Goal: Complete application form: Complete application form

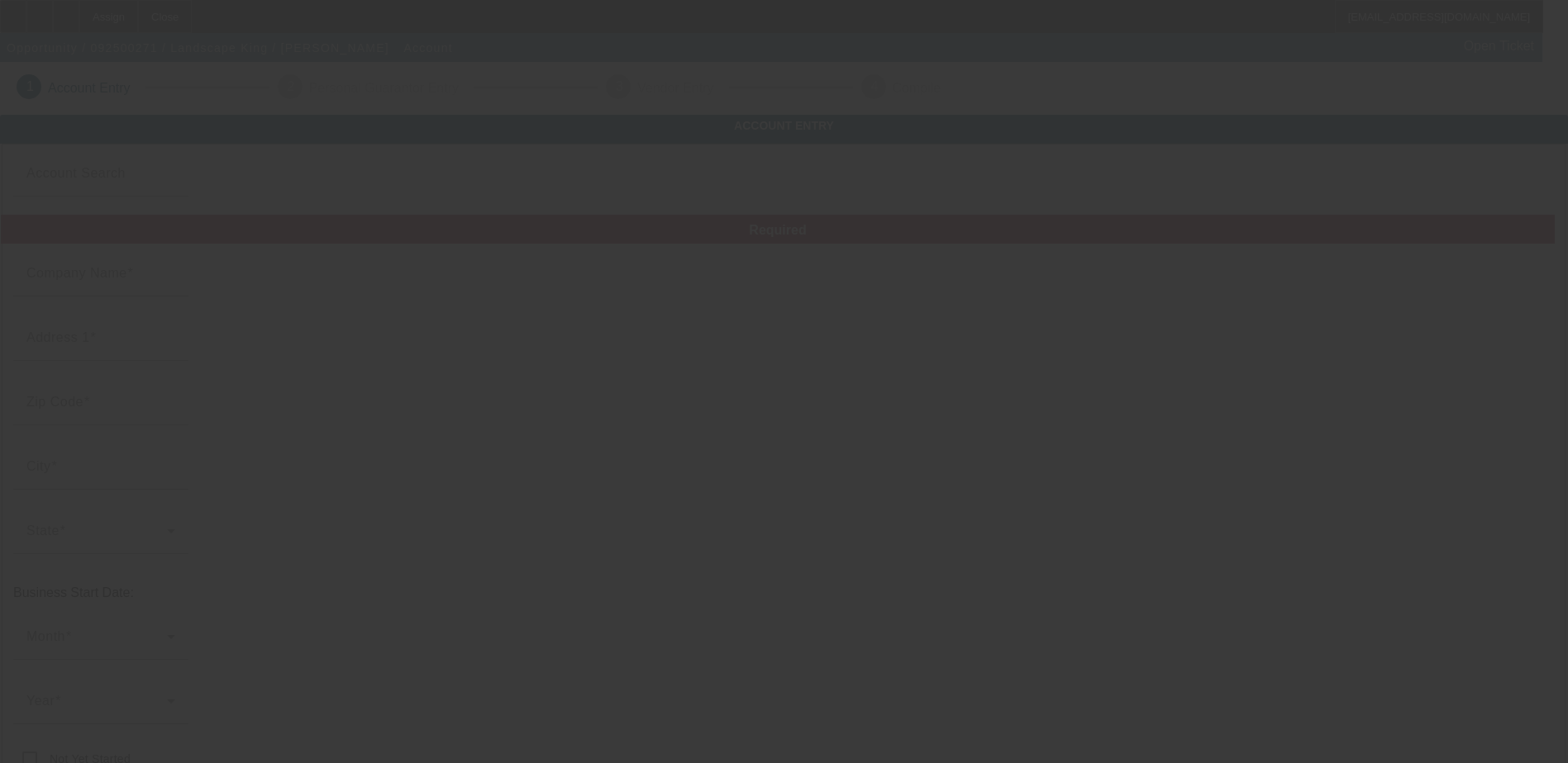
type input "Landscape King"
type input "1025 Highland Park Dr"
type input "70808"
type input "Baton Rouge"
type input "[PHONE_NUMBER]"
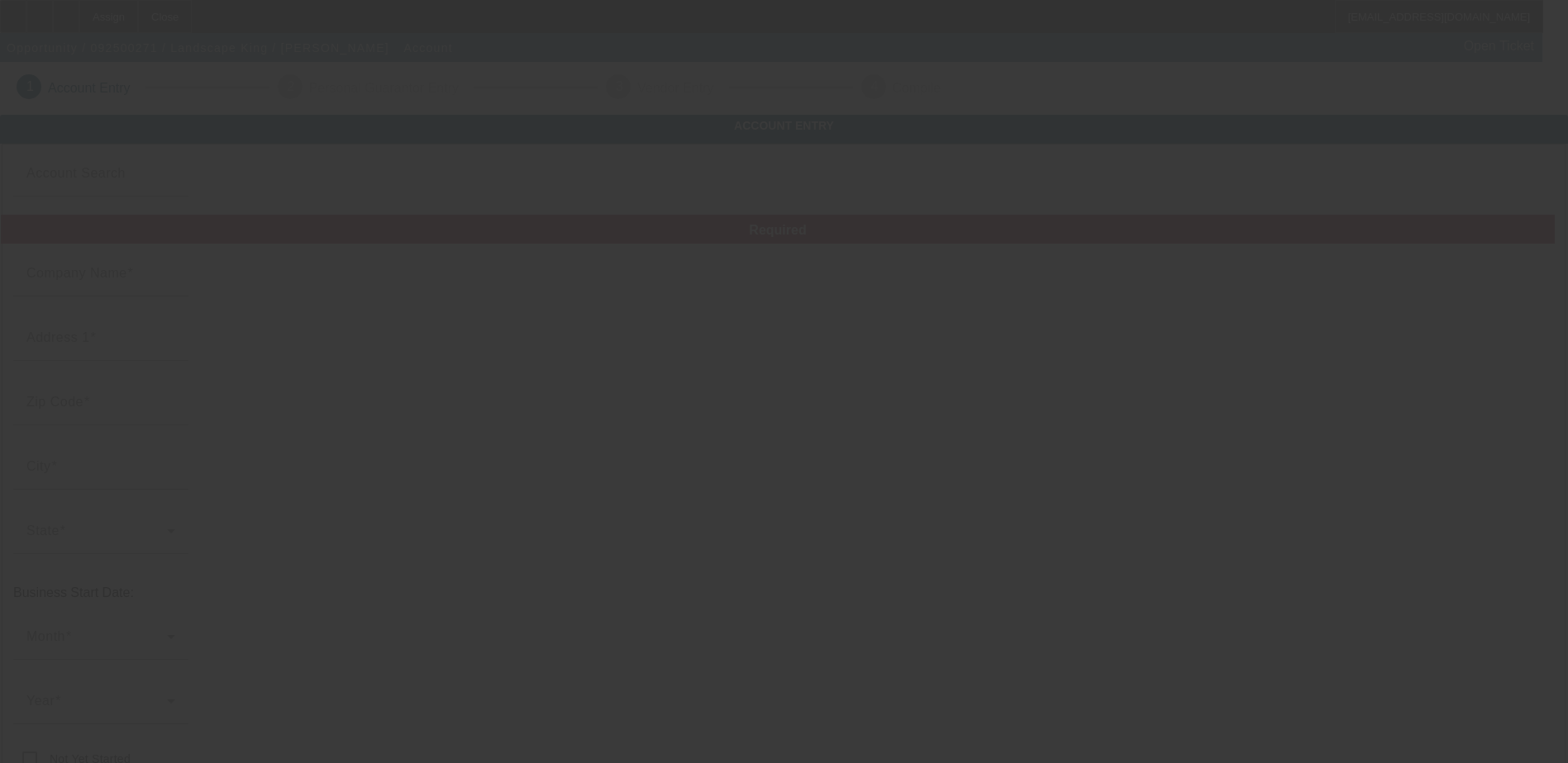
type input "https://LANDSCAPEKINGLA.COM"
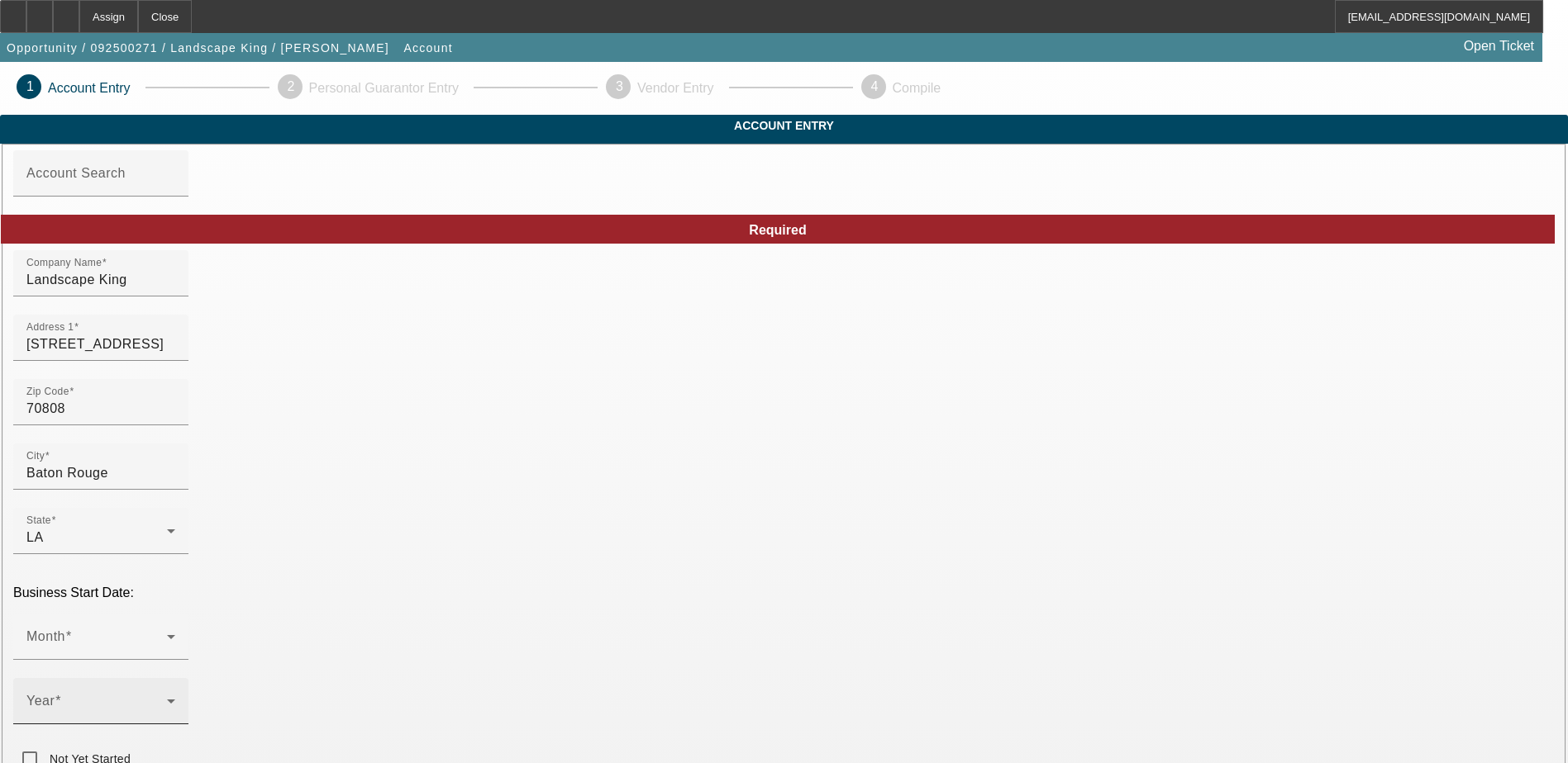
click at [167, 698] on span at bounding box center [96, 708] width 141 height 20
click at [589, 540] on span "2017" at bounding box center [584, 547] width 32 height 20
click at [167, 633] on span at bounding box center [96, 643] width 141 height 20
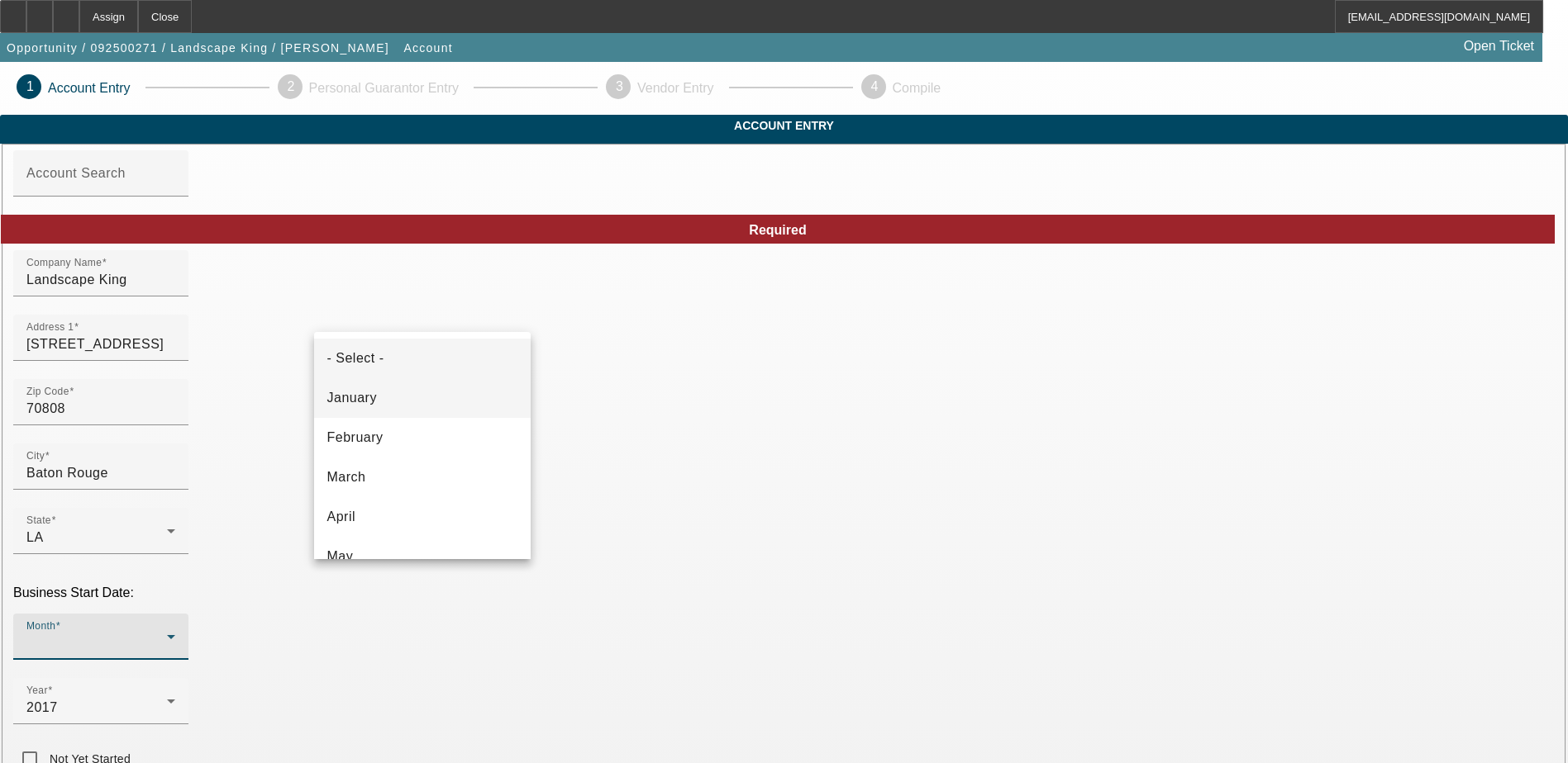
click at [402, 401] on mat-option "January" at bounding box center [422, 398] width 216 height 40
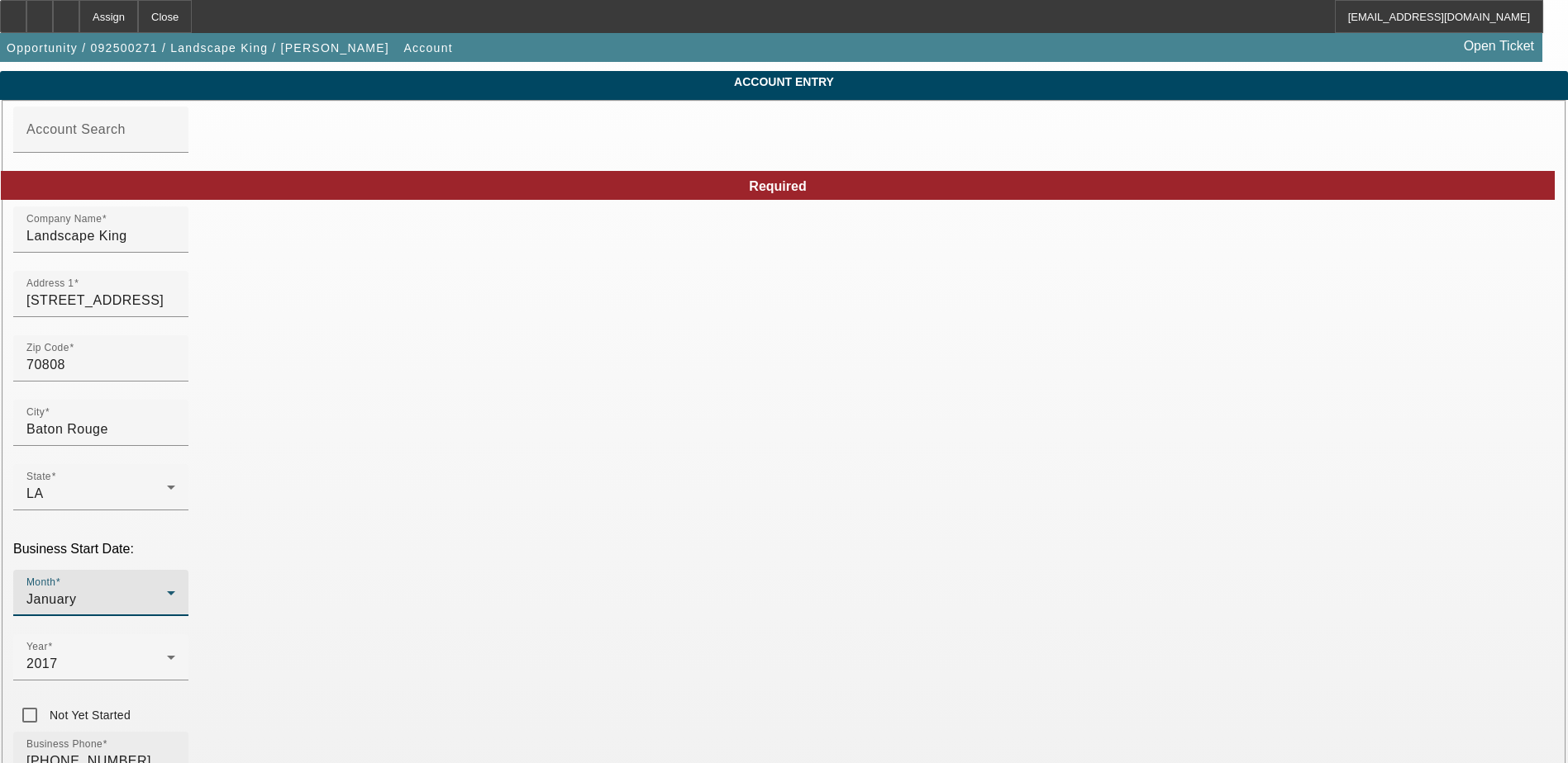
scroll to position [82, 0]
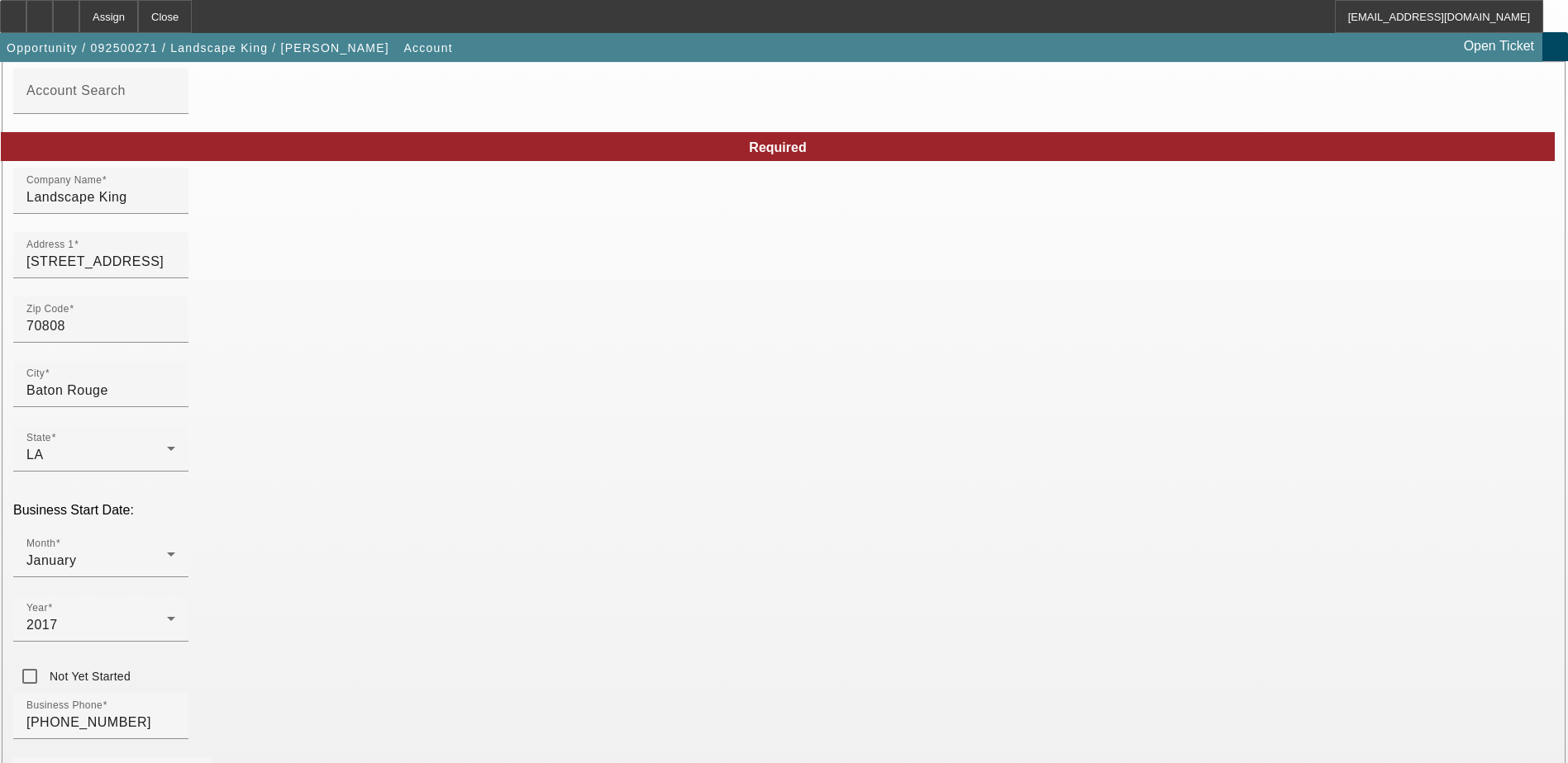
paste input "821614587"
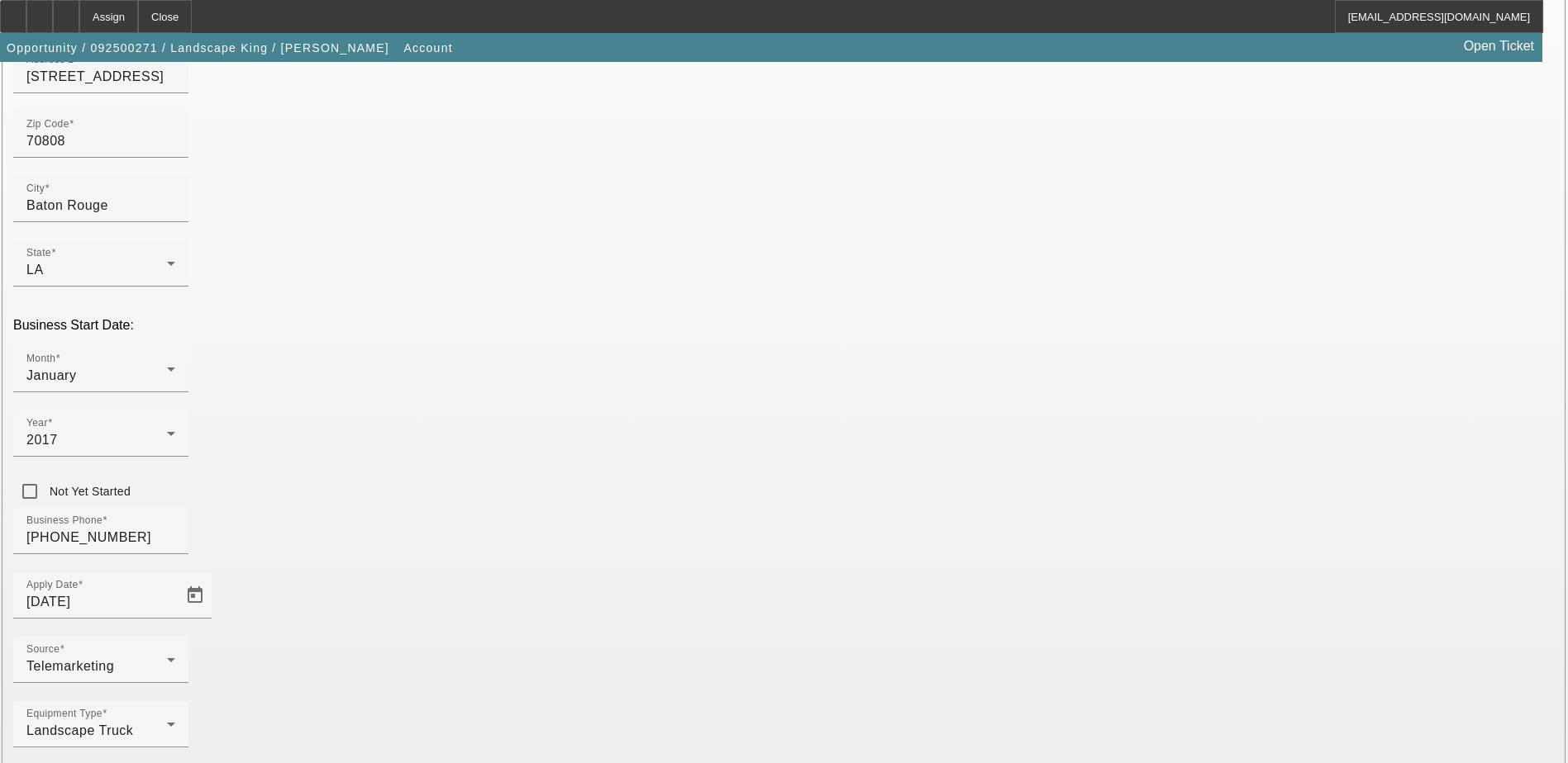
scroll to position [279, 0]
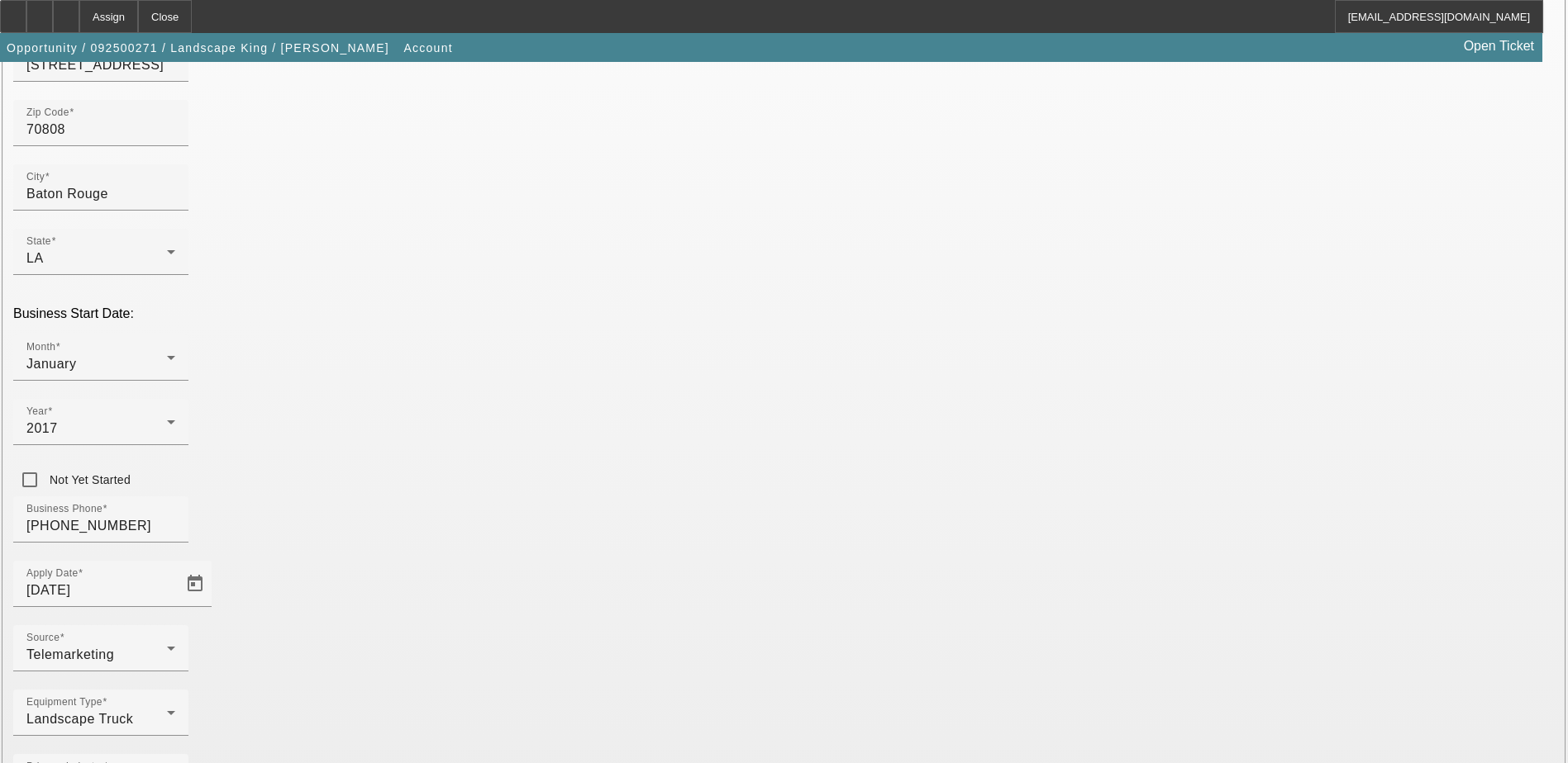
type input "821614587"
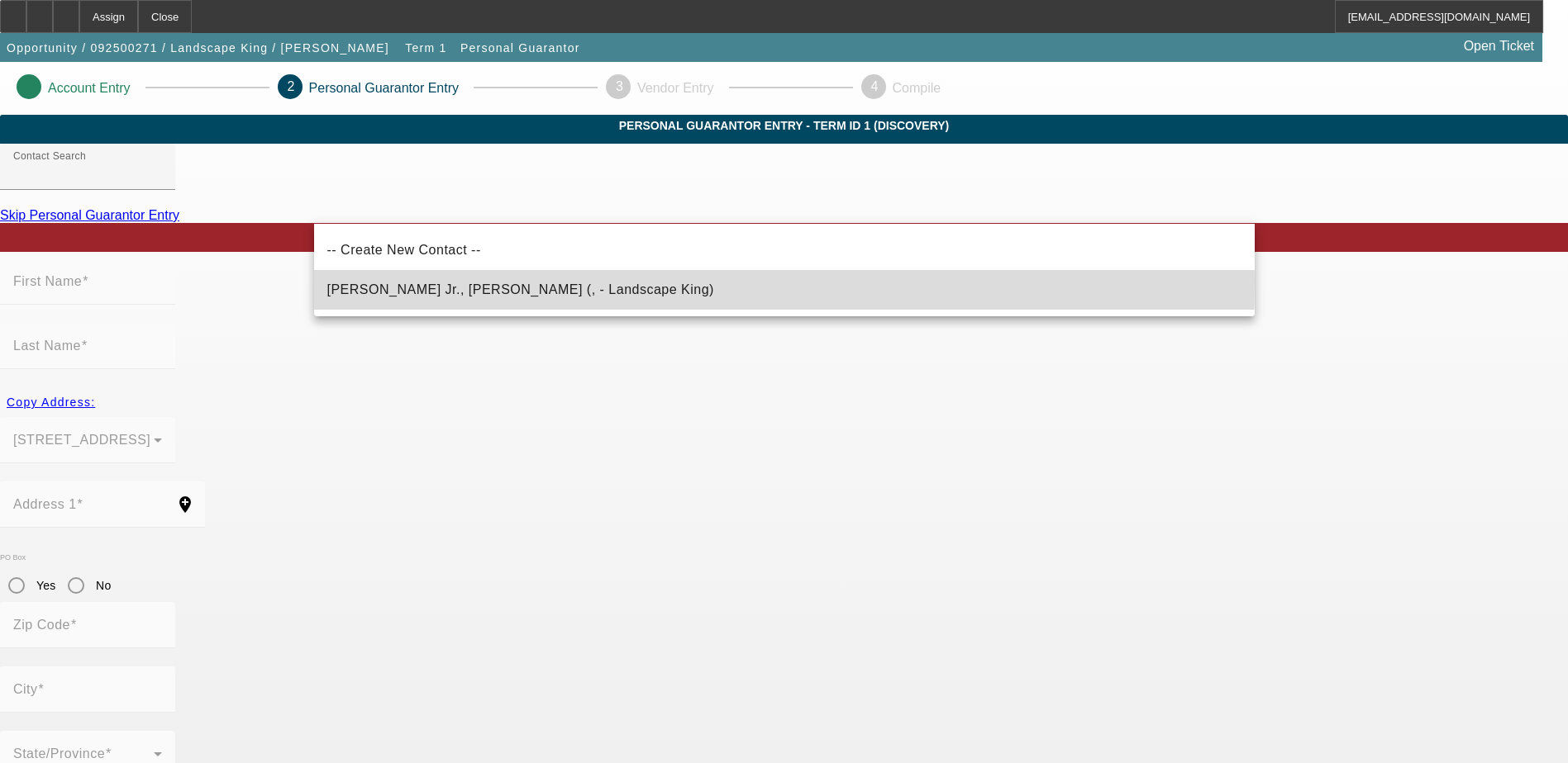
click at [360, 282] on span "King Jr., Joseph (, - Landscape King)" at bounding box center [520, 290] width 387 height 20
type input "King Jr., Joseph (, - Landscape King)"
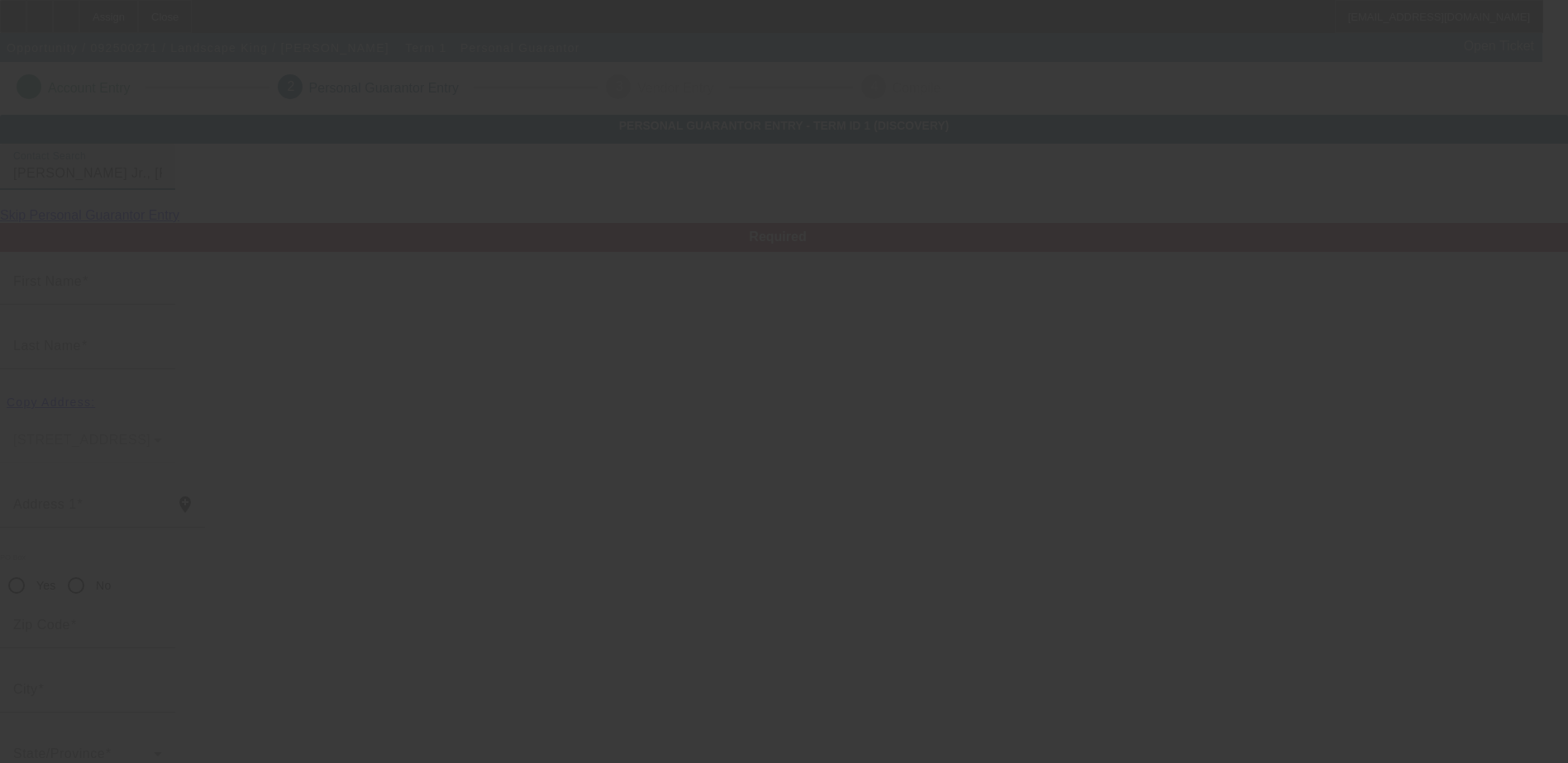
type input "Joseph"
type input "King"
radio input "true"
type input "[PHONE_NUMBER]"
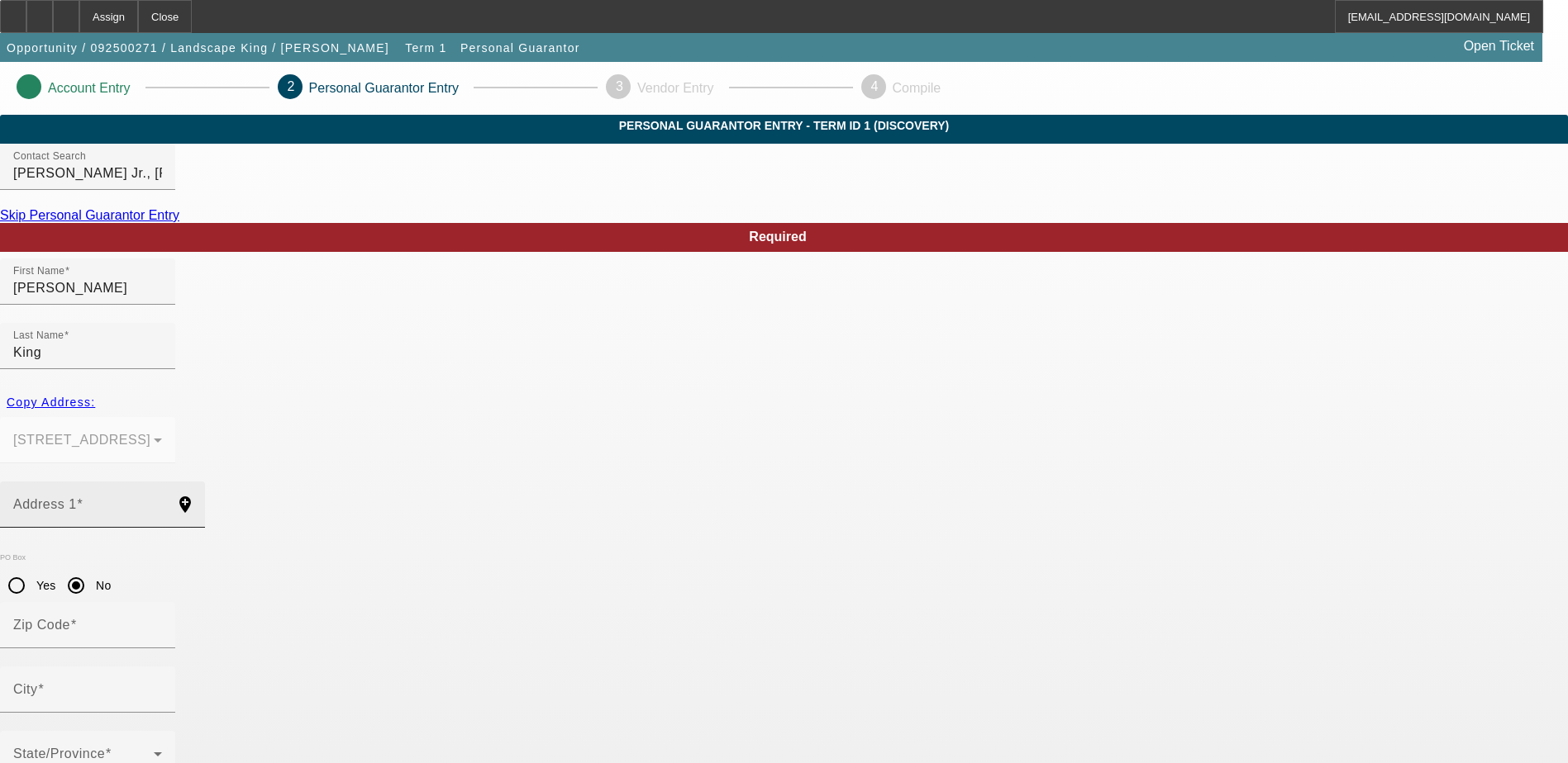
click at [76, 497] on mat-label "Address 1" at bounding box center [45, 504] width 64 height 14
click at [162, 501] on input "Address 1" at bounding box center [87, 511] width 149 height 20
paste input "1025 Highland Park Dr"
type input "1025 Highland Park Dr"
click at [162, 701] on div at bounding box center [162, 701] width 0 height 0
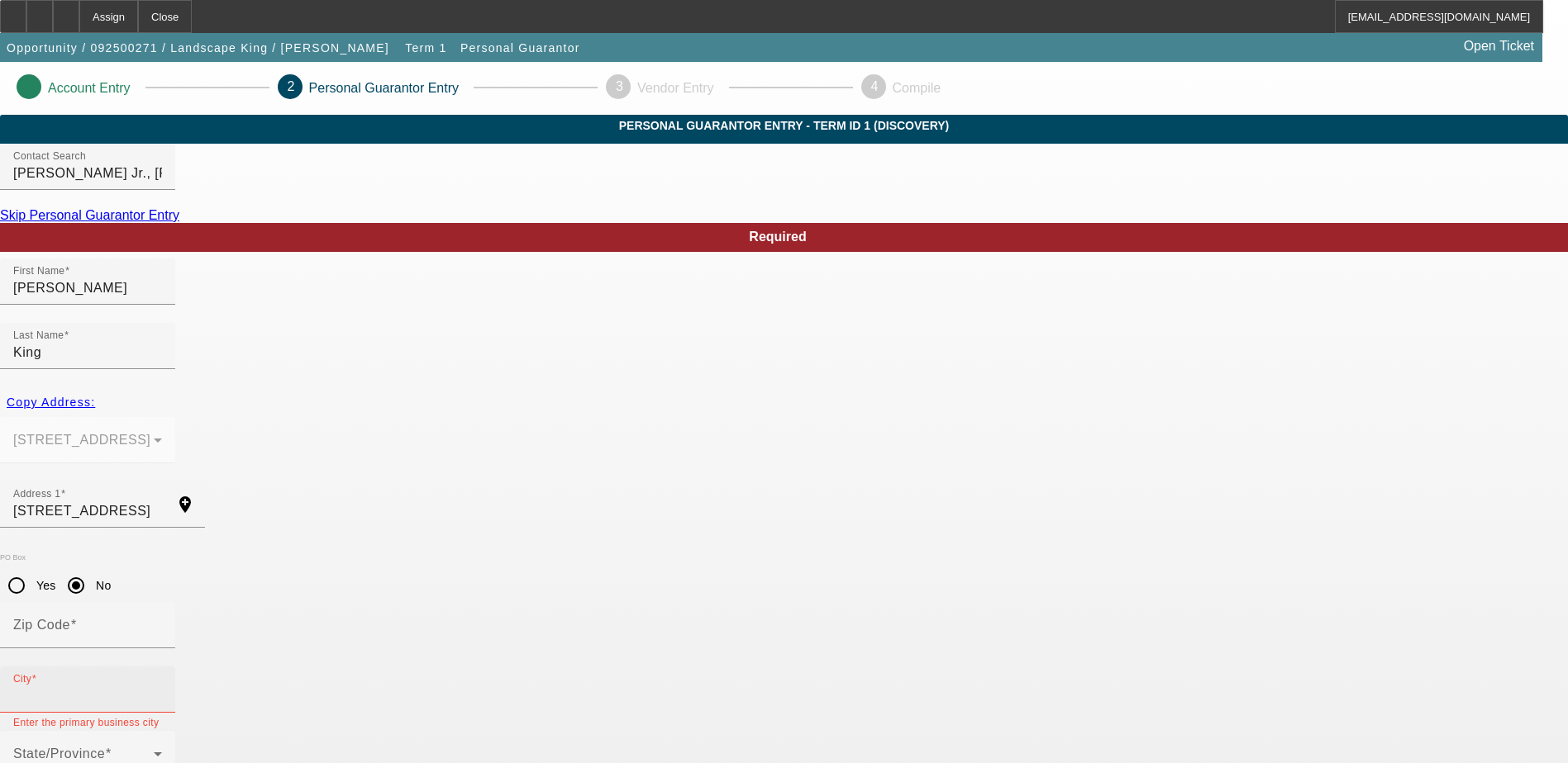
click at [162, 687] on input "City" at bounding box center [87, 697] width 149 height 20
paste input "Baton Rouge"
type input "Baton Rouge"
click at [70, 618] on mat-label "Zip Code" at bounding box center [42, 625] width 57 height 14
click at [162, 622] on input "Zip Code" at bounding box center [87, 632] width 149 height 20
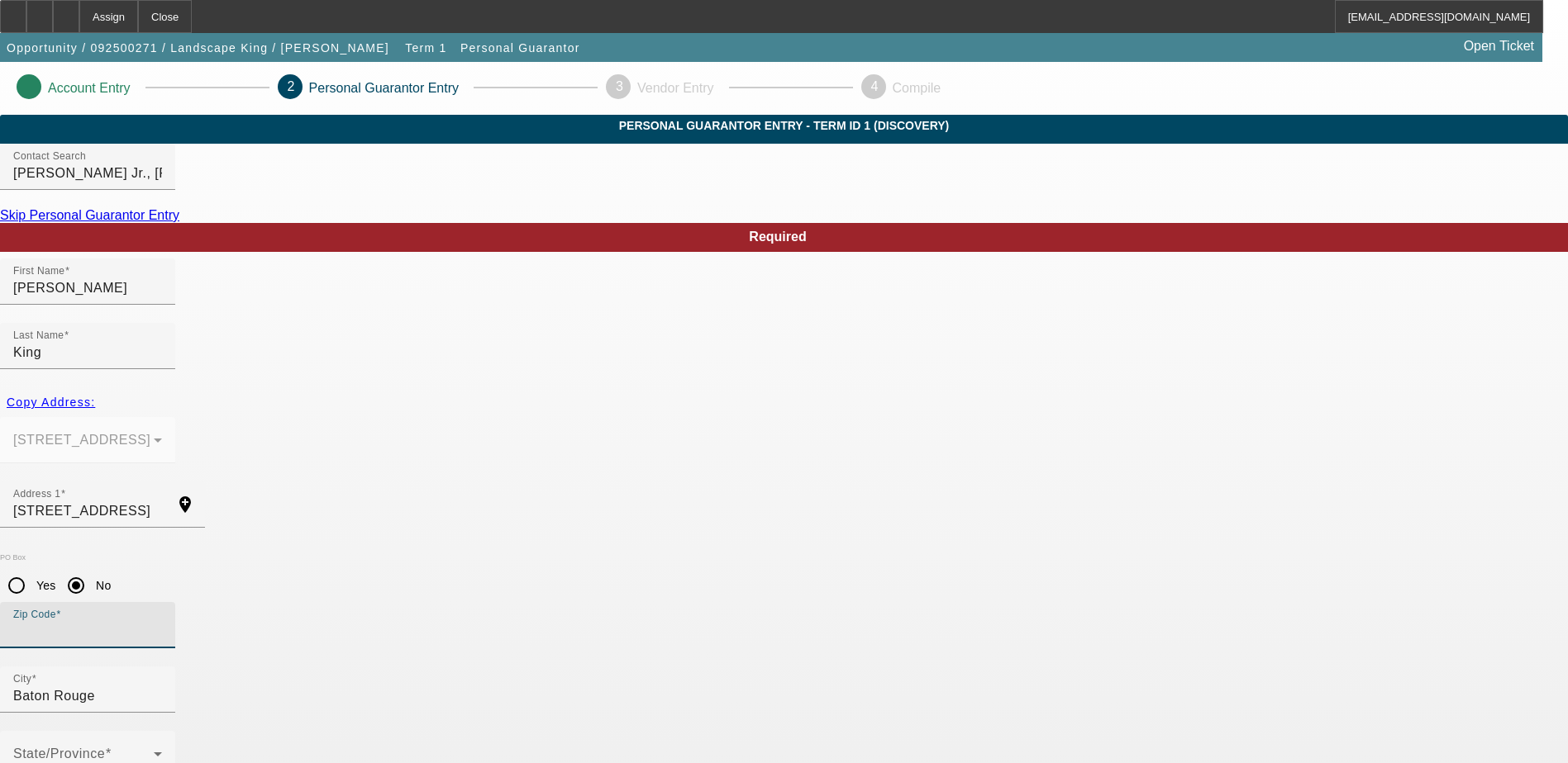
paste input "70808"
type input "70808"
click at [162, 687] on input "City" at bounding box center [87, 697] width 149 height 20
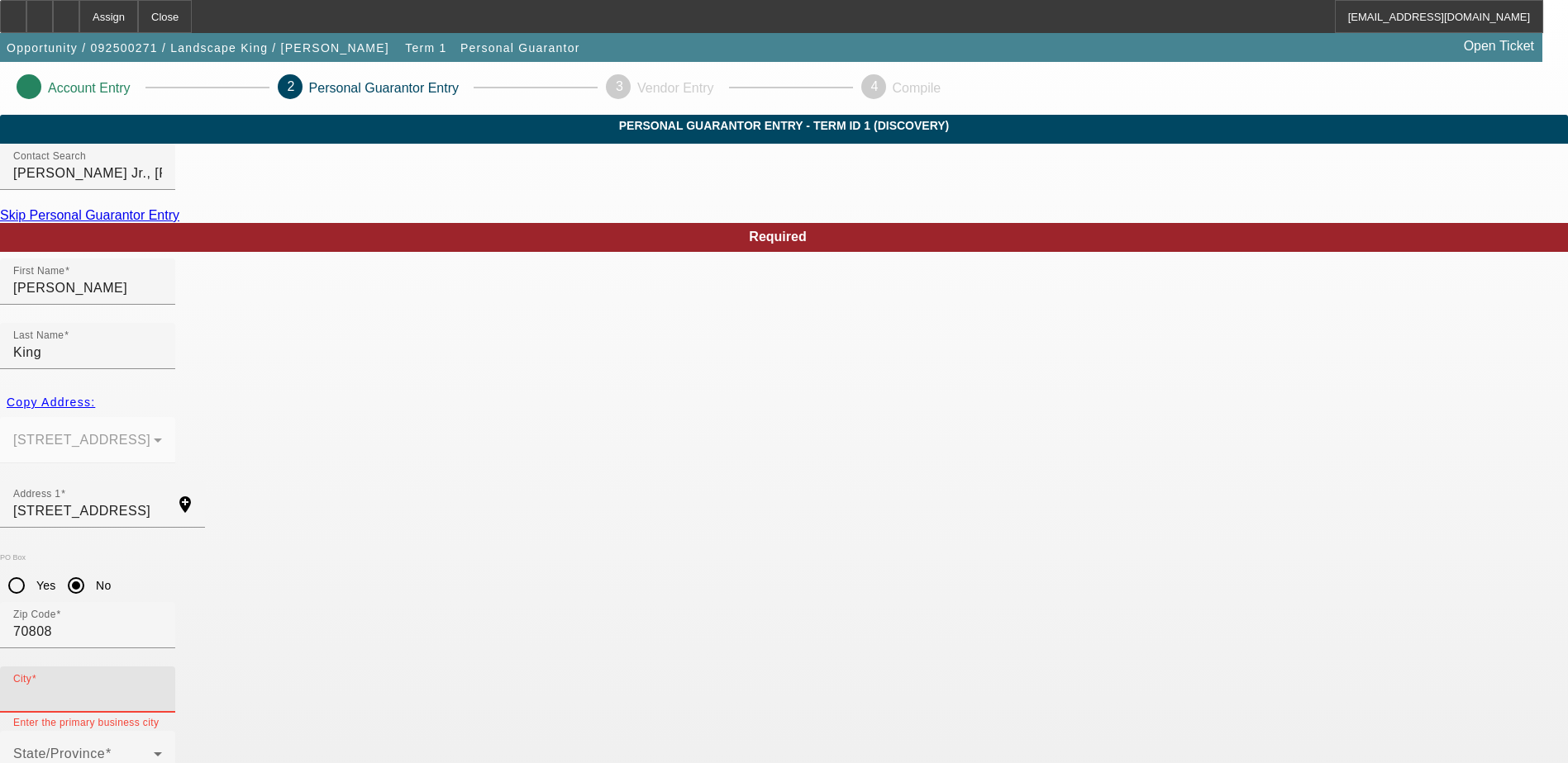
paste input "Baton Rouge"
type input "Baton Rouge"
click at [154, 751] on span at bounding box center [83, 761] width 141 height 20
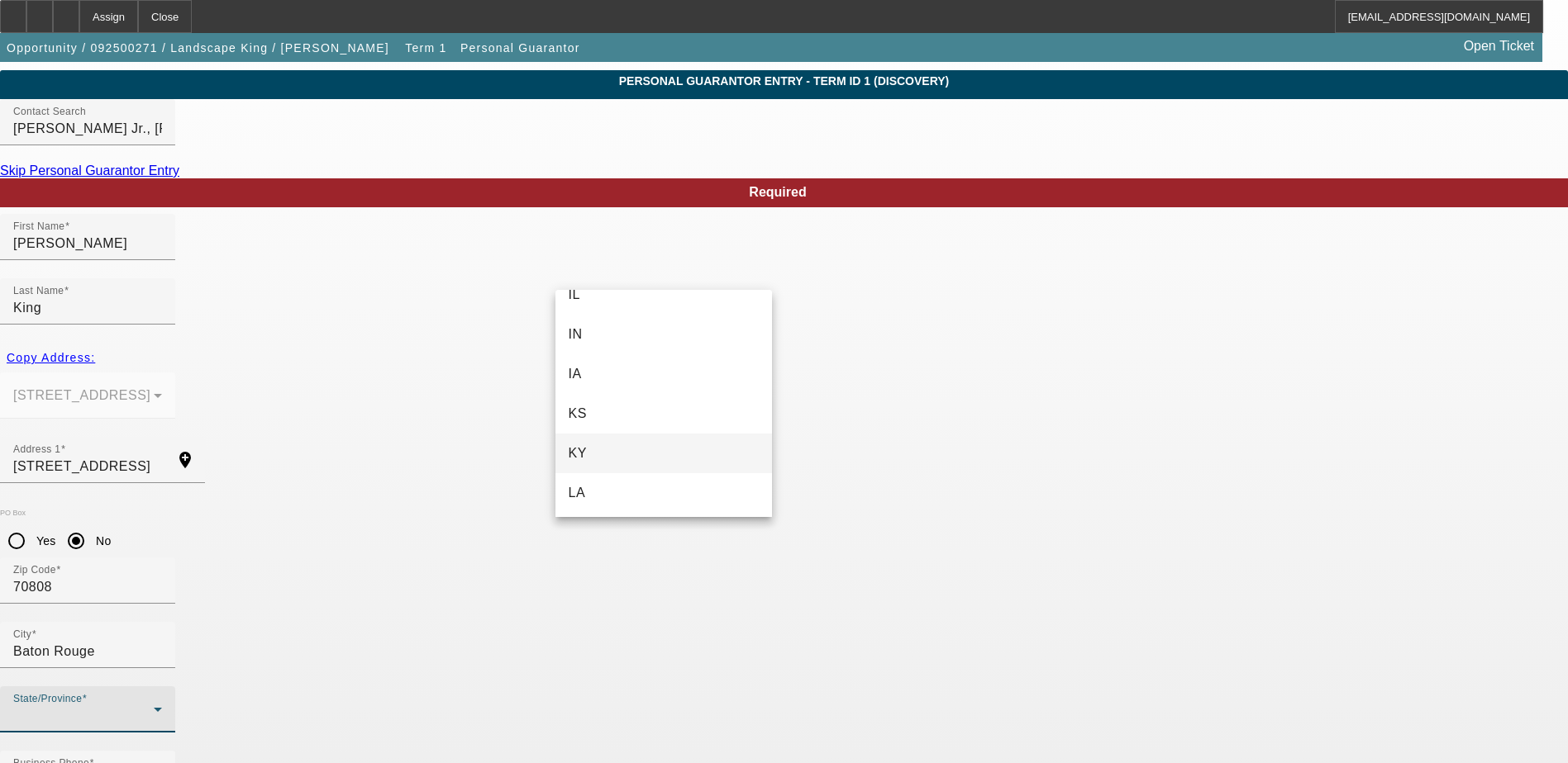
scroll to position [578, 0]
click at [583, 490] on span "LA" at bounding box center [577, 491] width 17 height 20
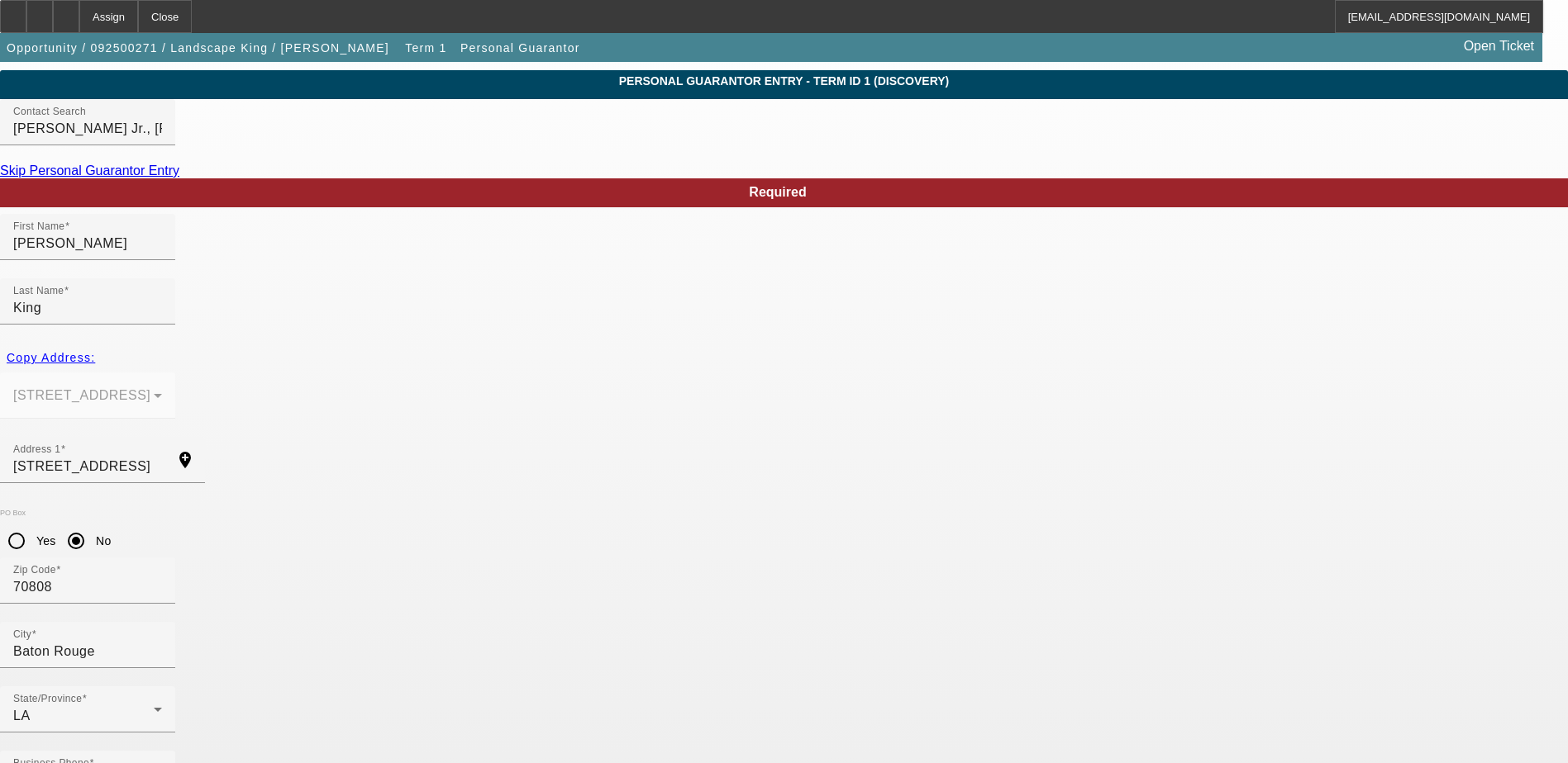
type input "100"
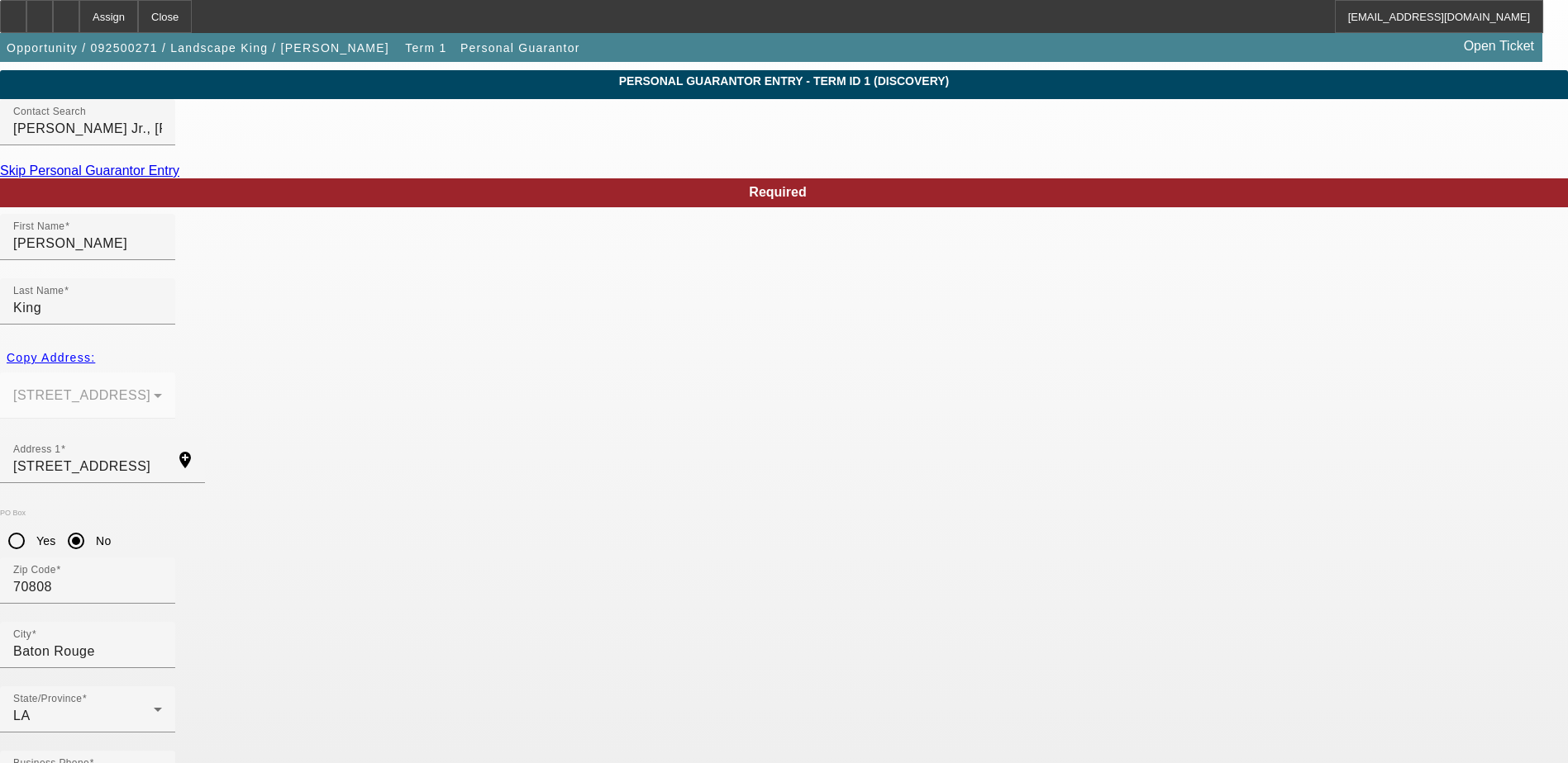
drag, startPoint x: 361, startPoint y: 667, endPoint x: 330, endPoint y: 670, distance: 31.1
paste input "436-87-3242"
type input "436-87-3242"
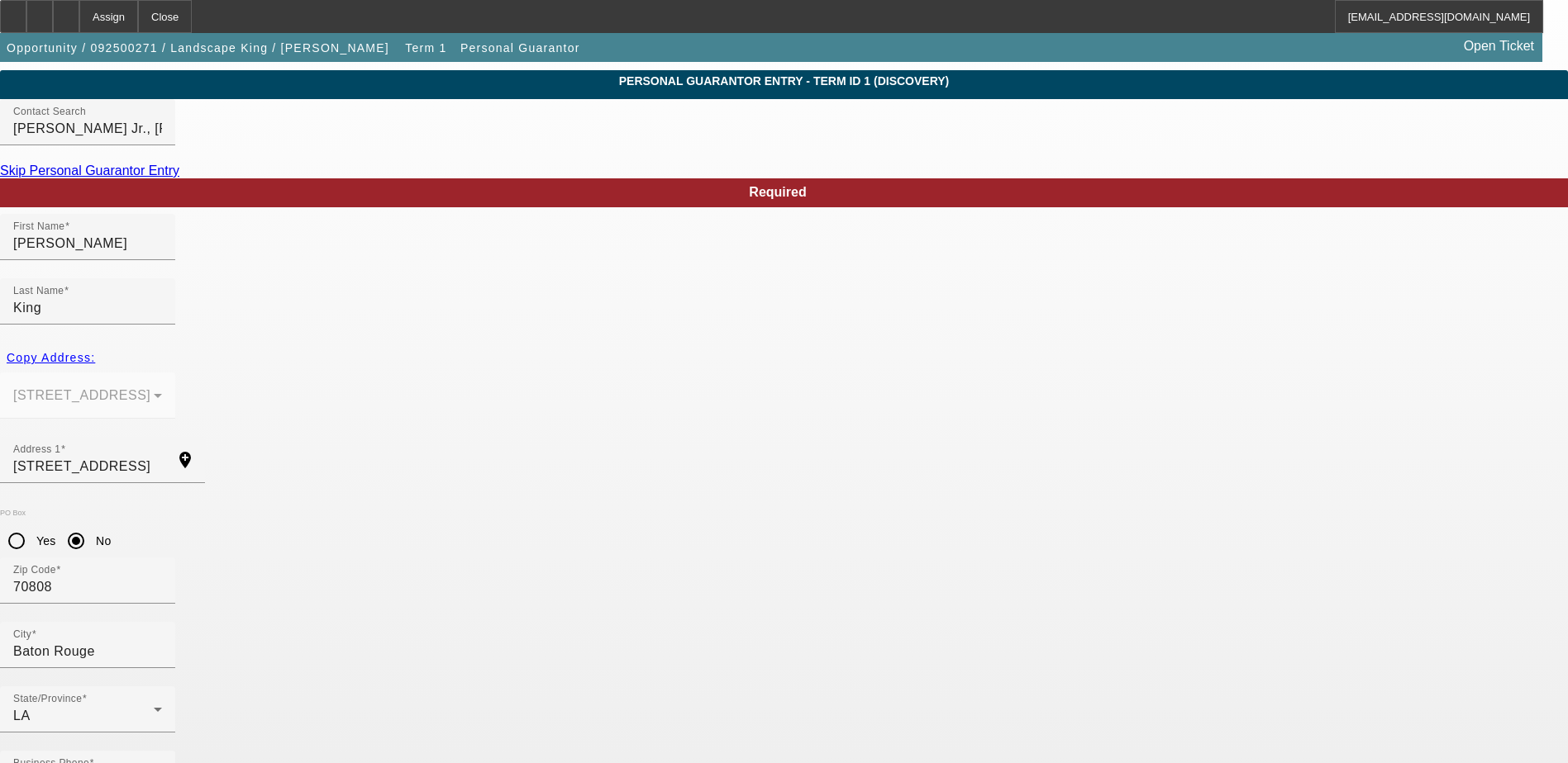
paste input "joseph@landscapekingla.com"
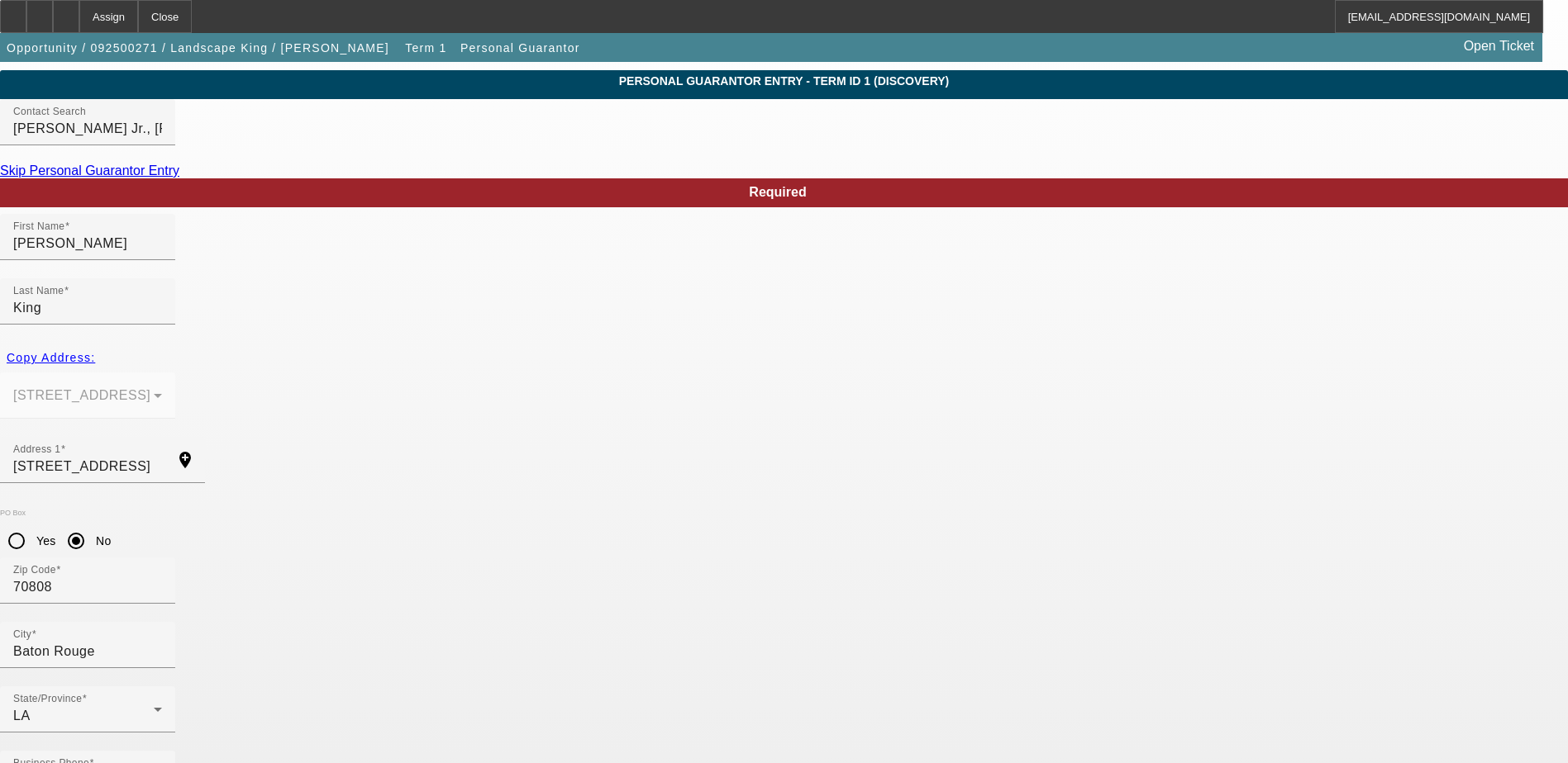
type input "joseph@landscapekingla.com"
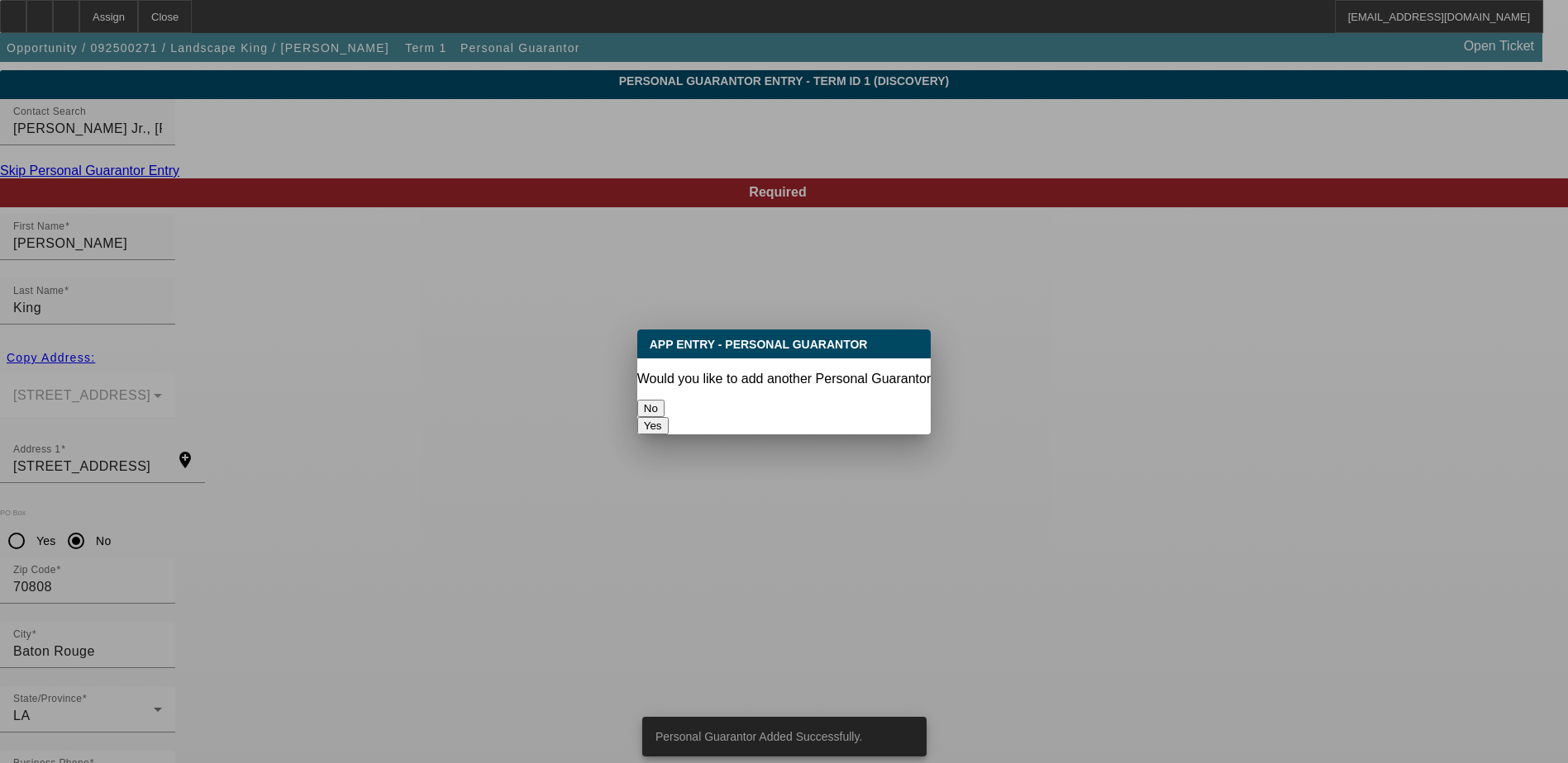
scroll to position [0, 0]
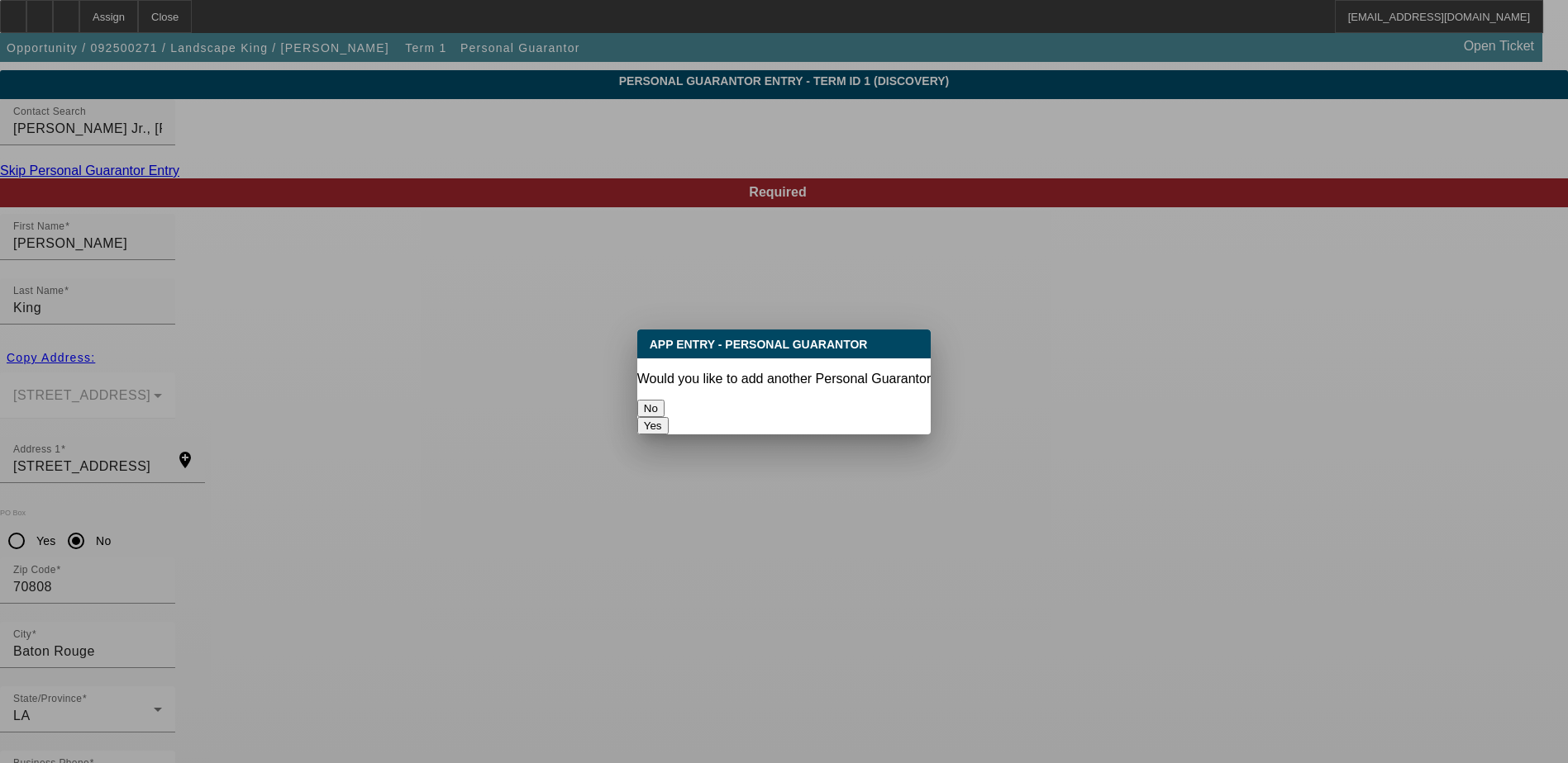
click at [664, 406] on button "No" at bounding box center [650, 408] width 27 height 17
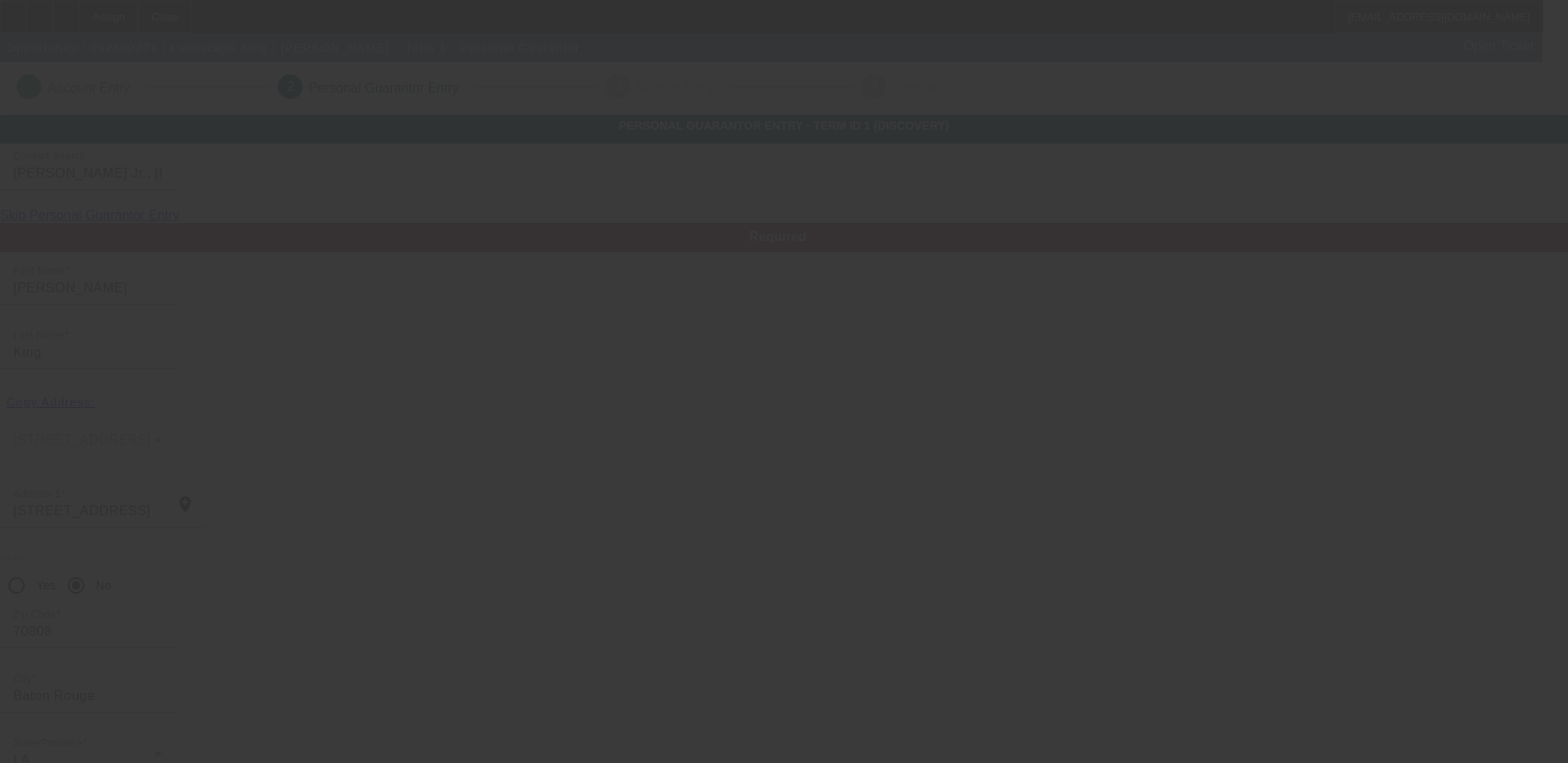
scroll to position [45, 0]
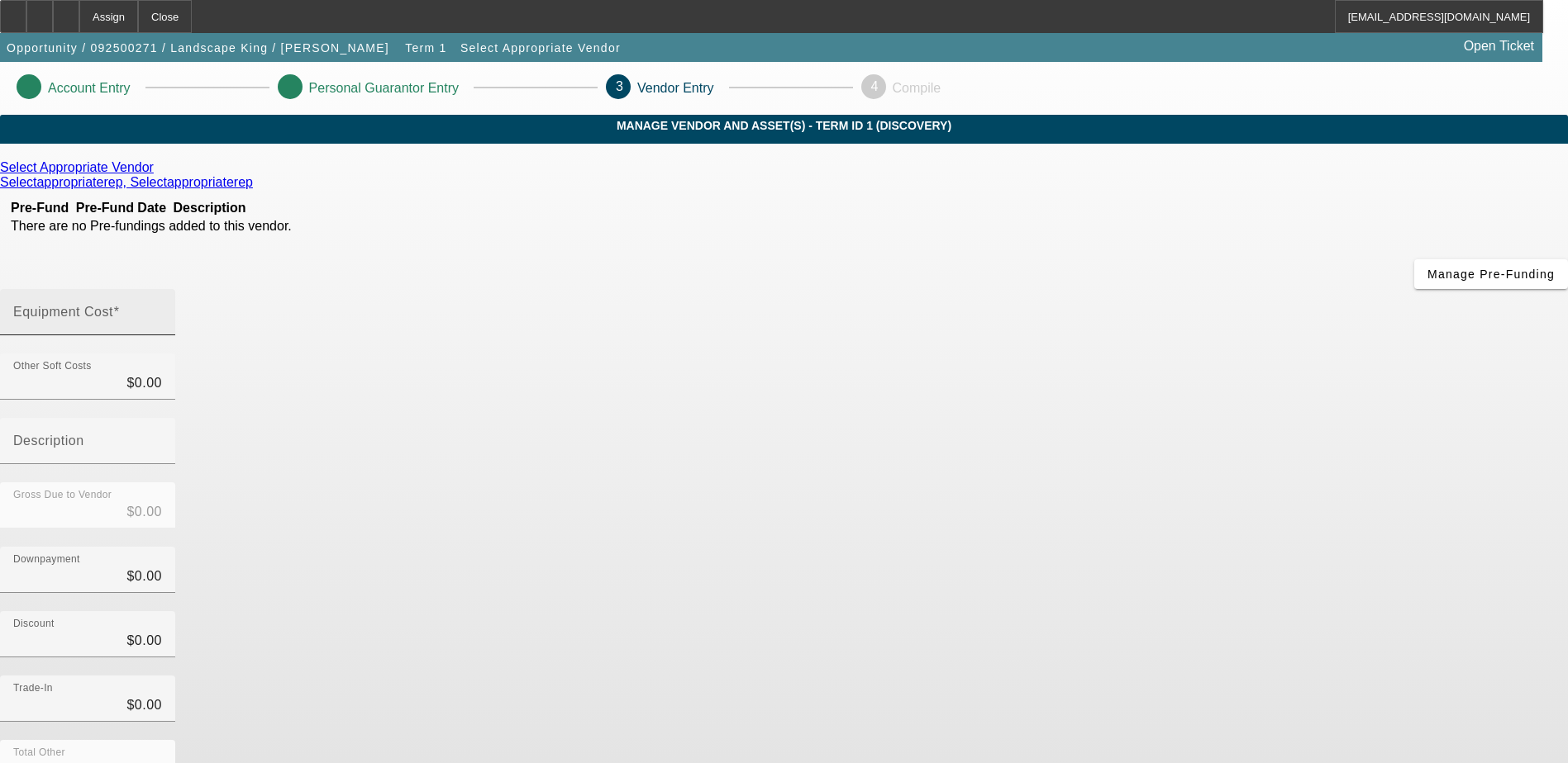
click at [113, 305] on mat-label "Equipment Cost" at bounding box center [63, 312] width 100 height 14
click at [162, 309] on input "Equipment Cost" at bounding box center [87, 319] width 149 height 20
type input "2"
type input "$2.00"
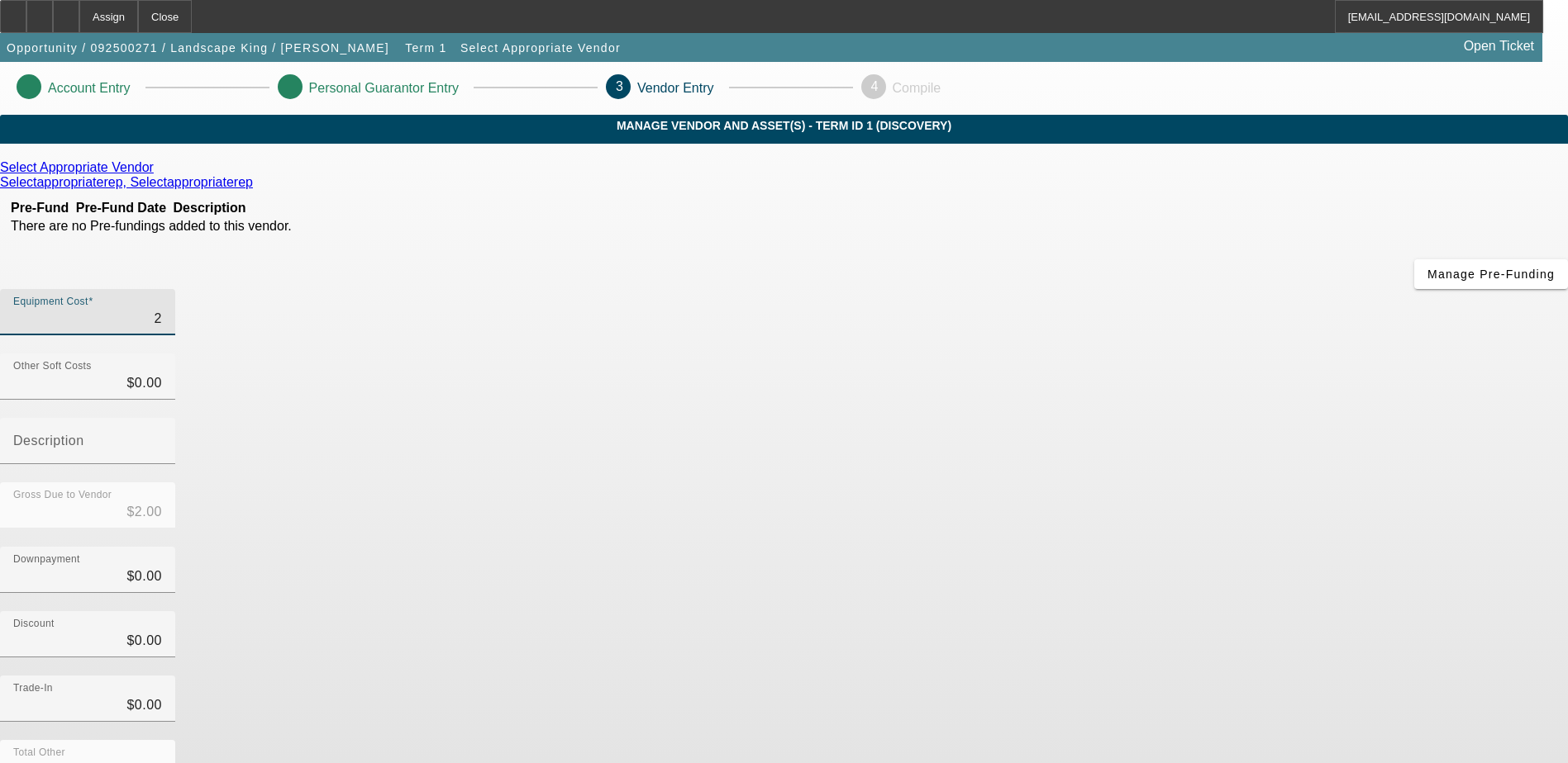
type input "20"
type input "$20.00"
type input "200"
type input "$200.00"
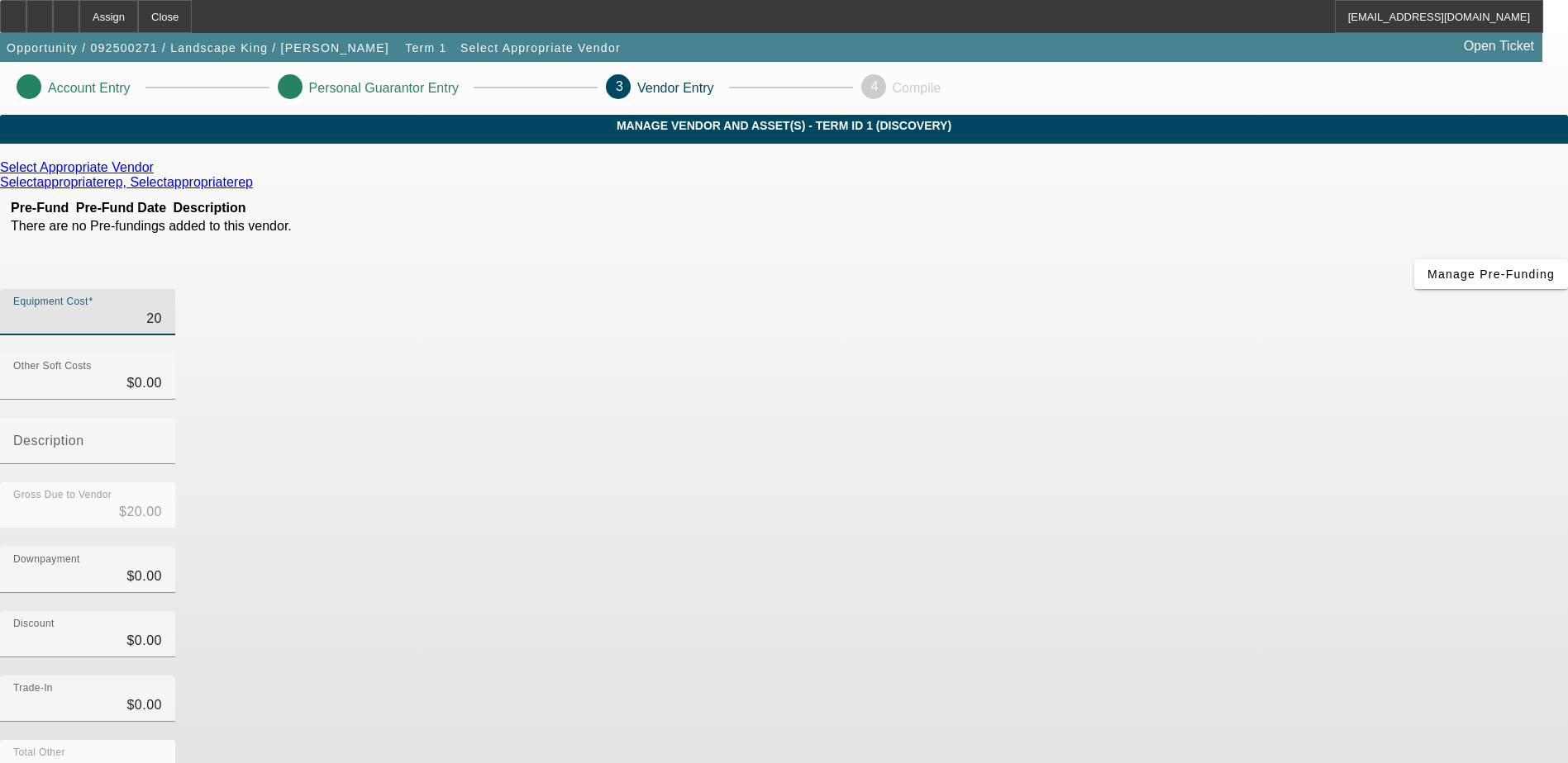
type input "$200.00"
type input "2000"
type input "$2,000.00"
type input "20000"
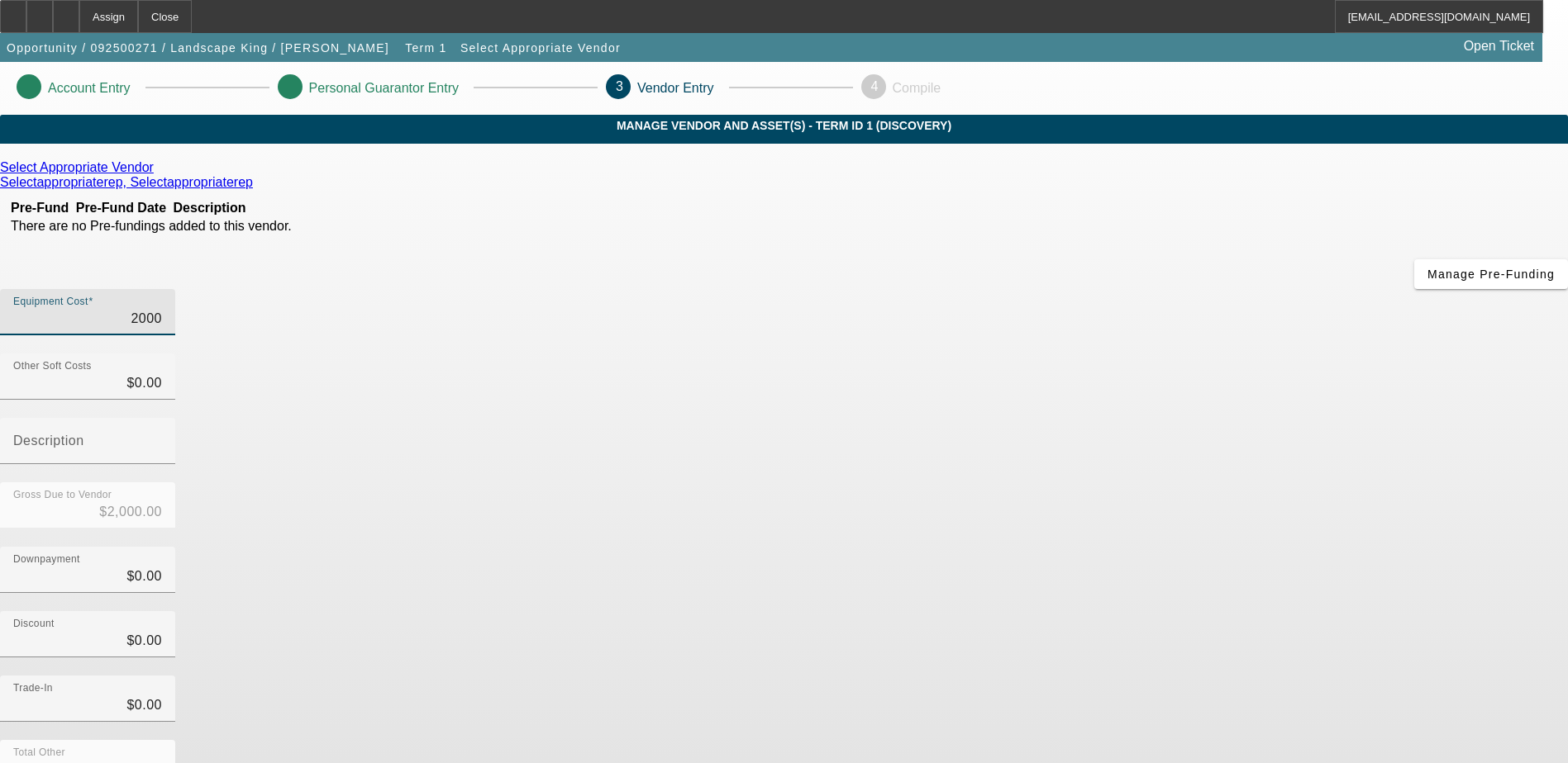
type input "$20,000.00"
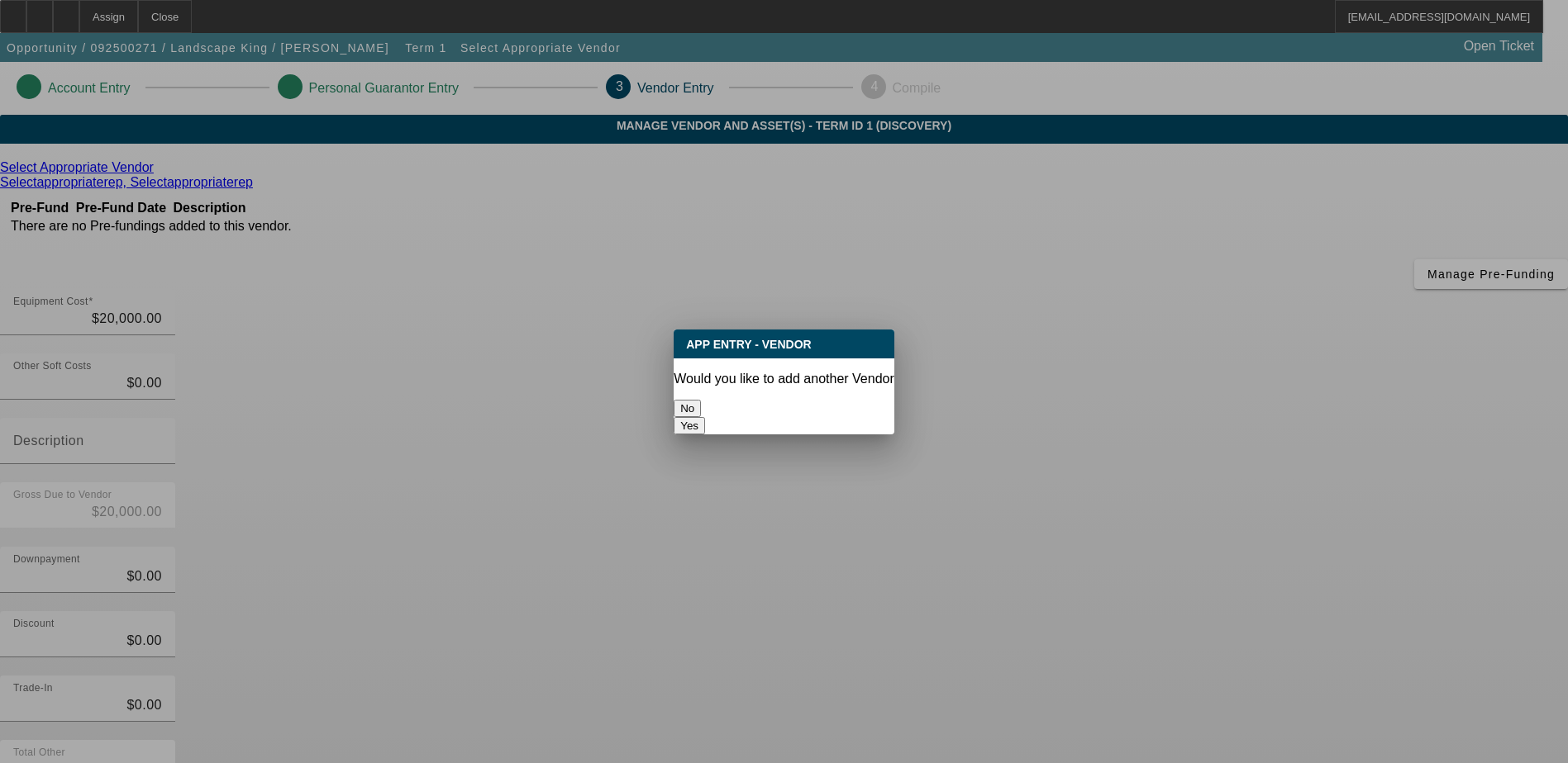
click at [701, 403] on button "No" at bounding box center [687, 408] width 27 height 17
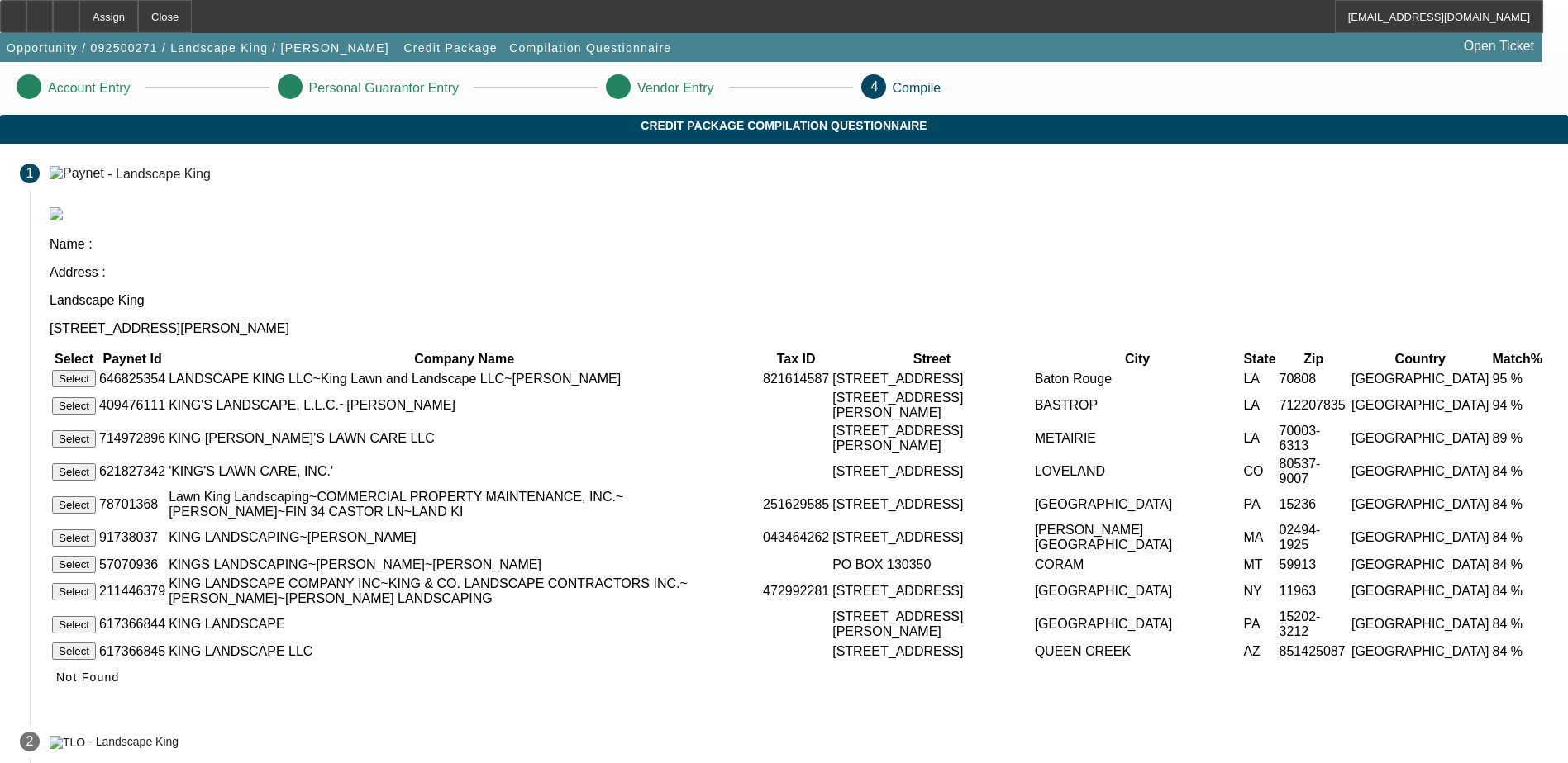
click at [96, 370] on button "Select" at bounding box center [74, 378] width 44 height 17
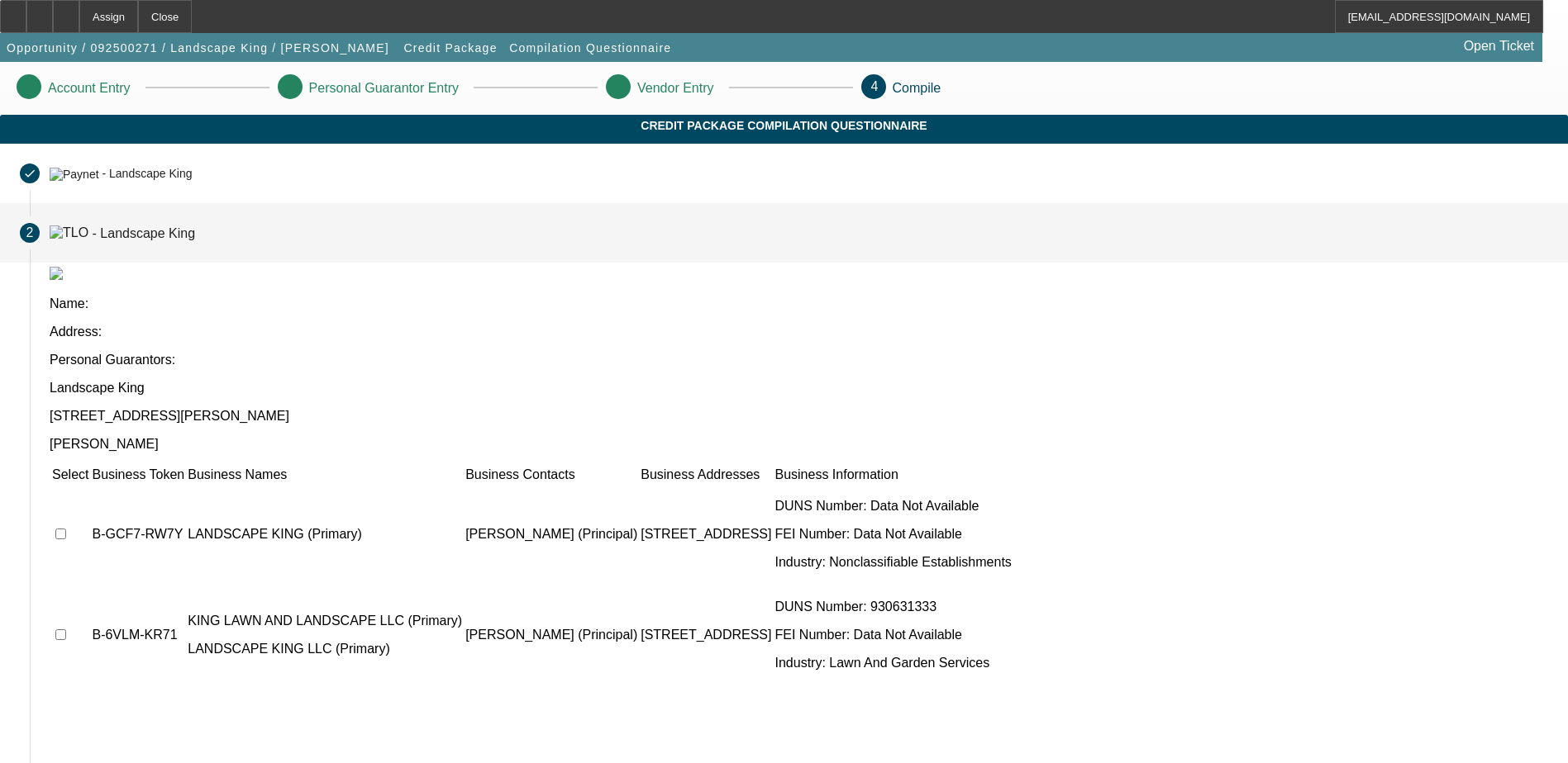
scroll to position [19, 0]
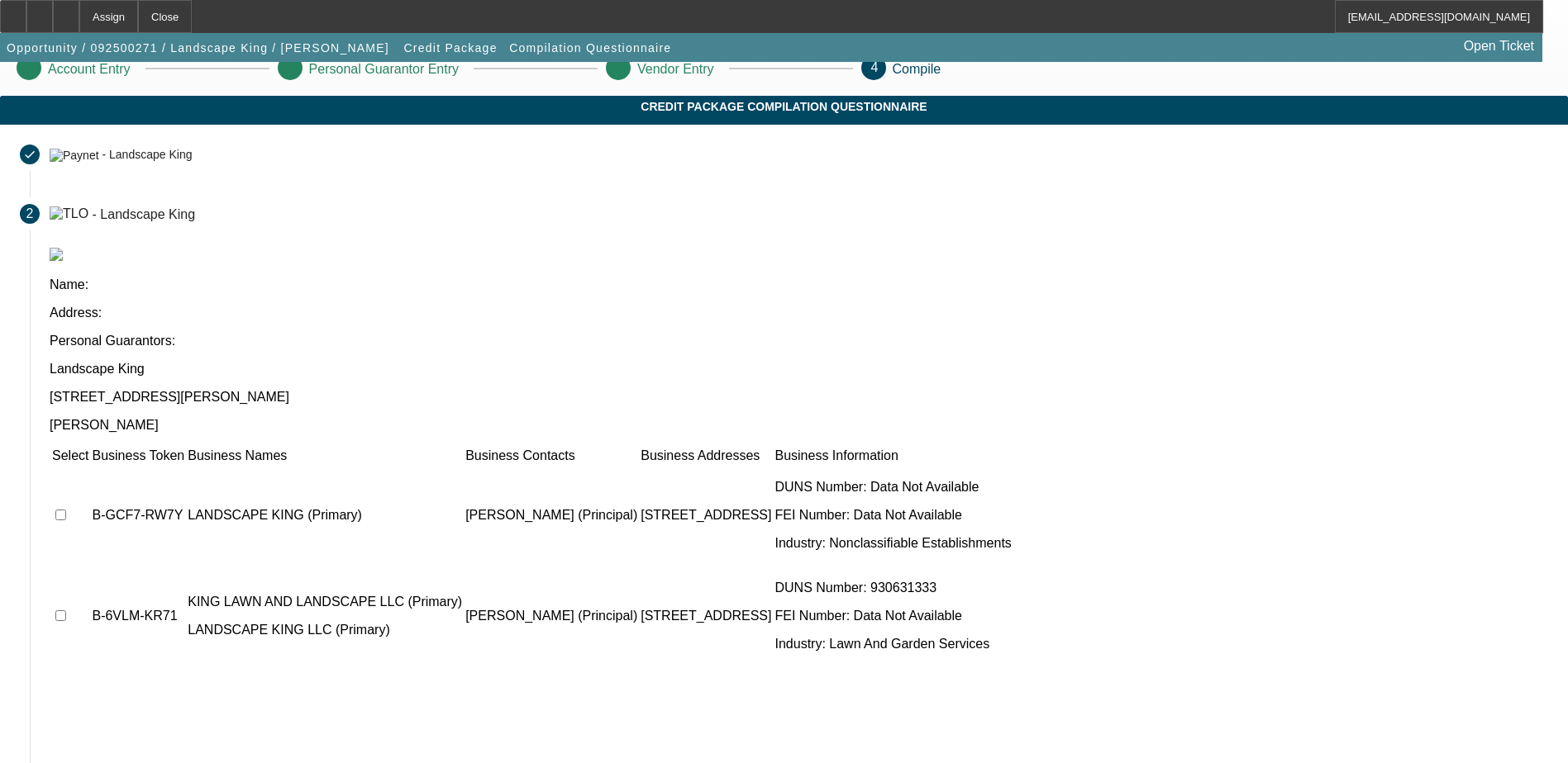
click at [89, 466] on td at bounding box center [71, 515] width 38 height 99
click at [67, 509] on input "checkbox" at bounding box center [61, 514] width 11 height 11
checkbox input "true"
click at [67, 611] on input "checkbox" at bounding box center [61, 616] width 11 height 11
checkbox input "true"
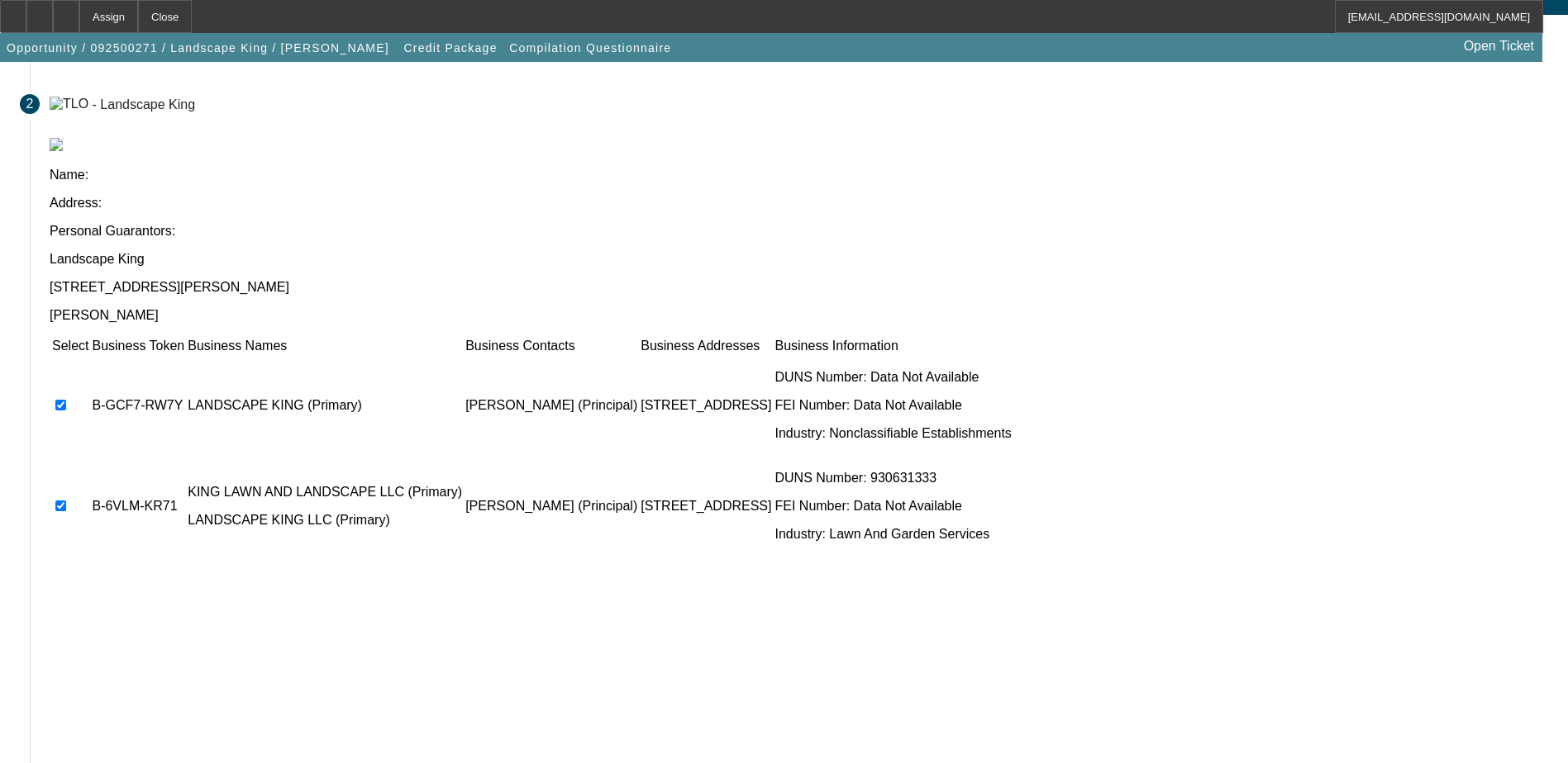
scroll to position [150, 0]
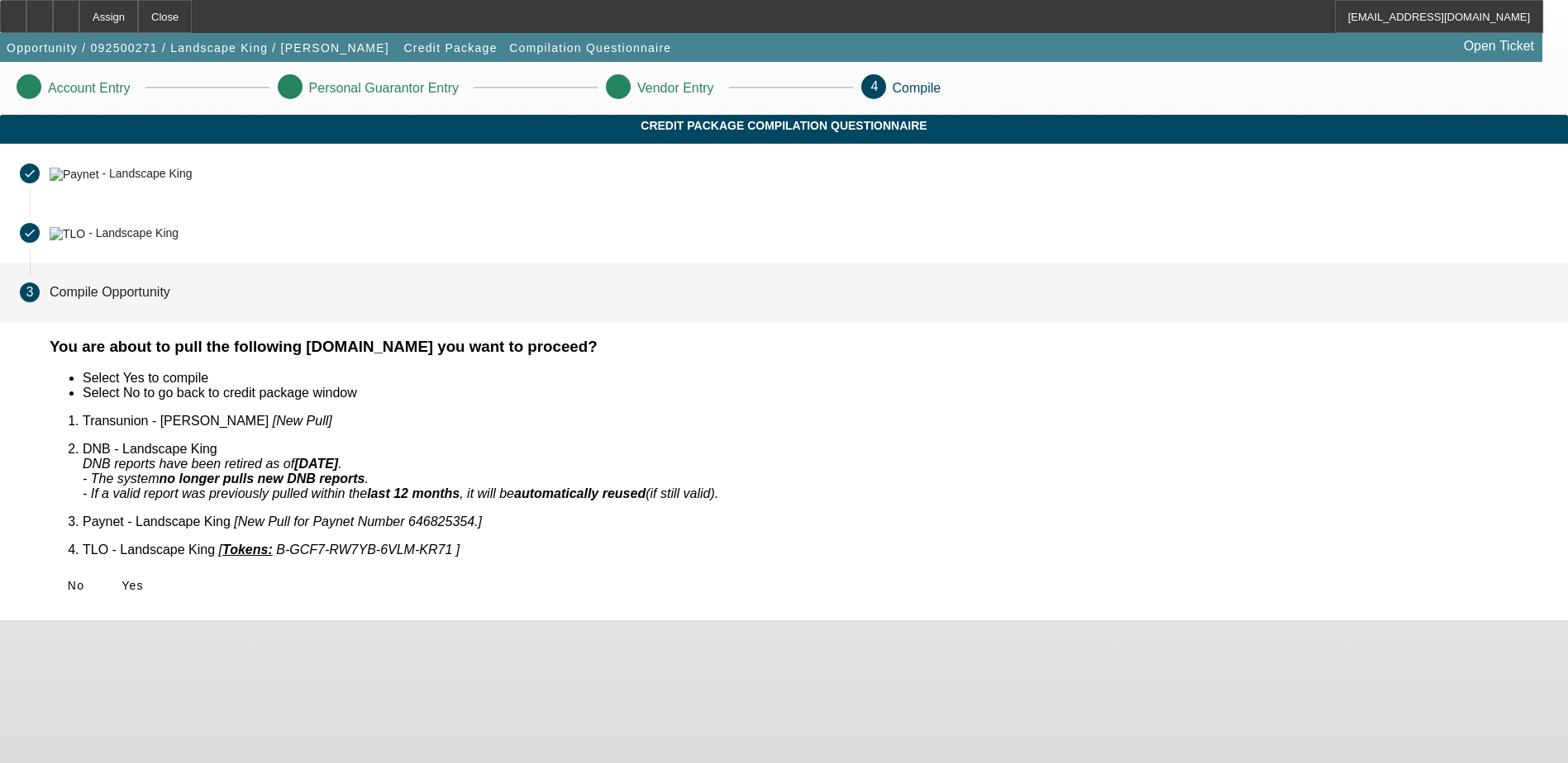
scroll to position [0, 0]
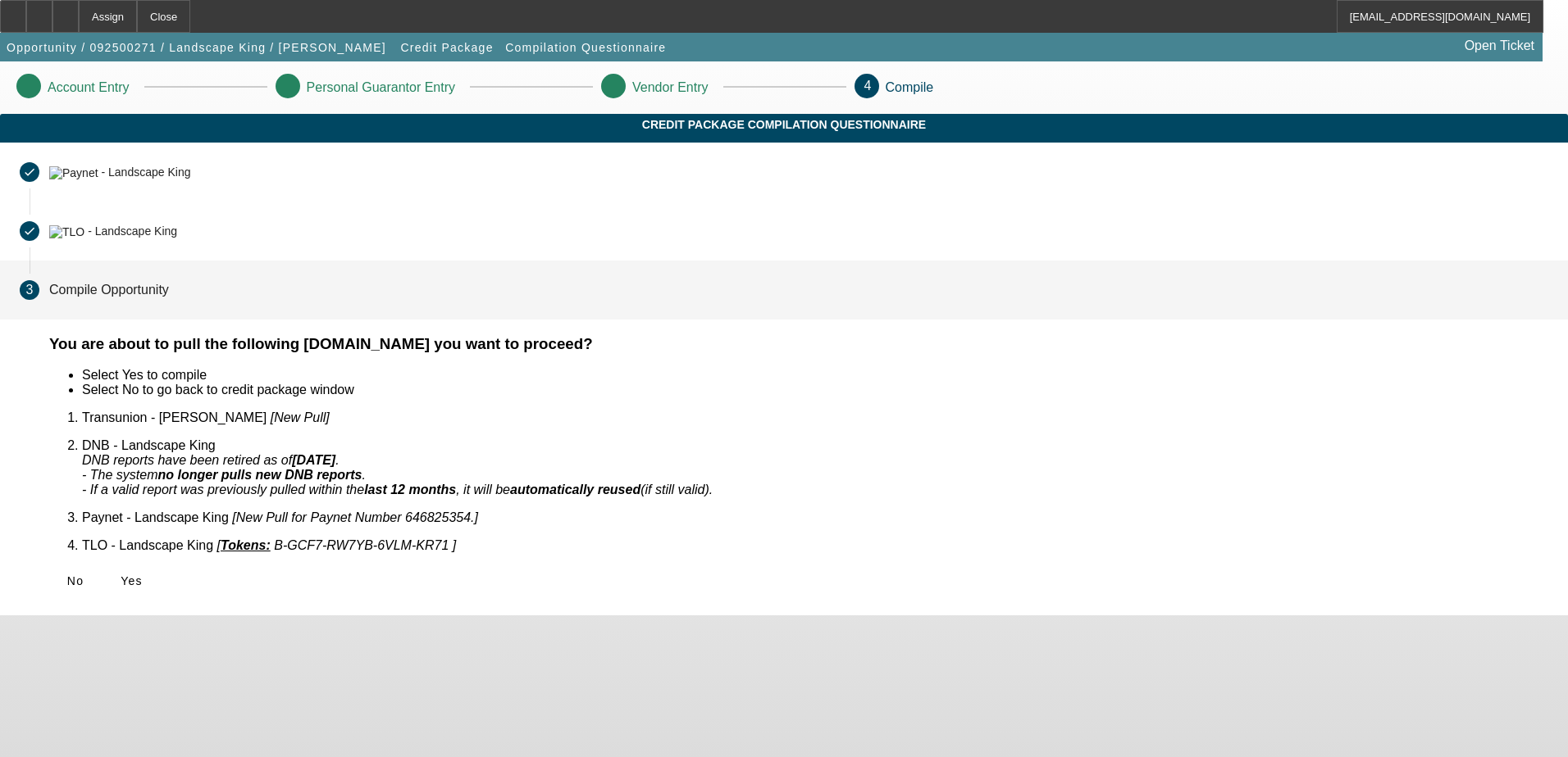
click at [158, 573] on span at bounding box center [131, 581] width 53 height 40
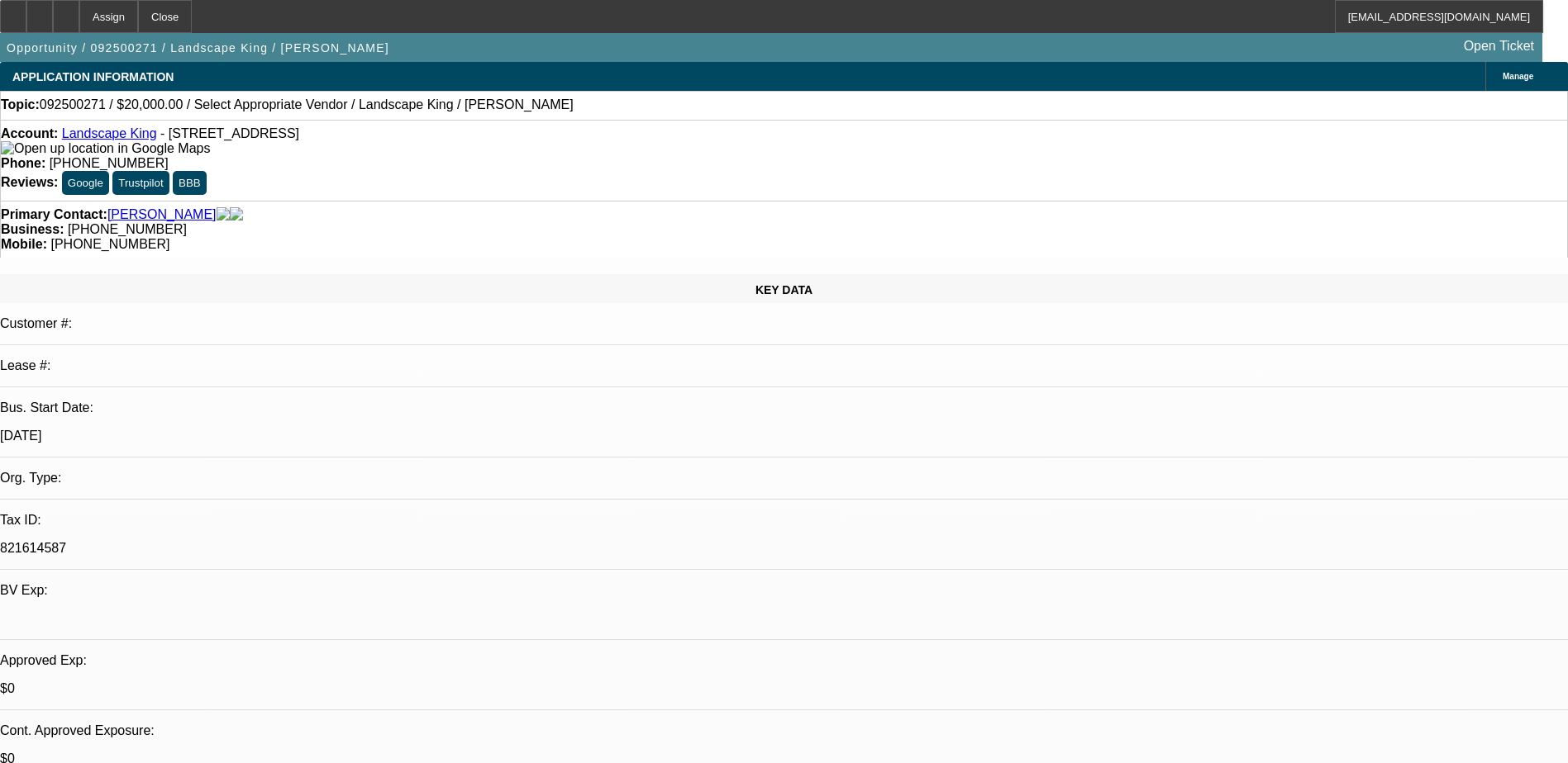
select select "0"
select select "2"
select select "0.1"
select select "4"
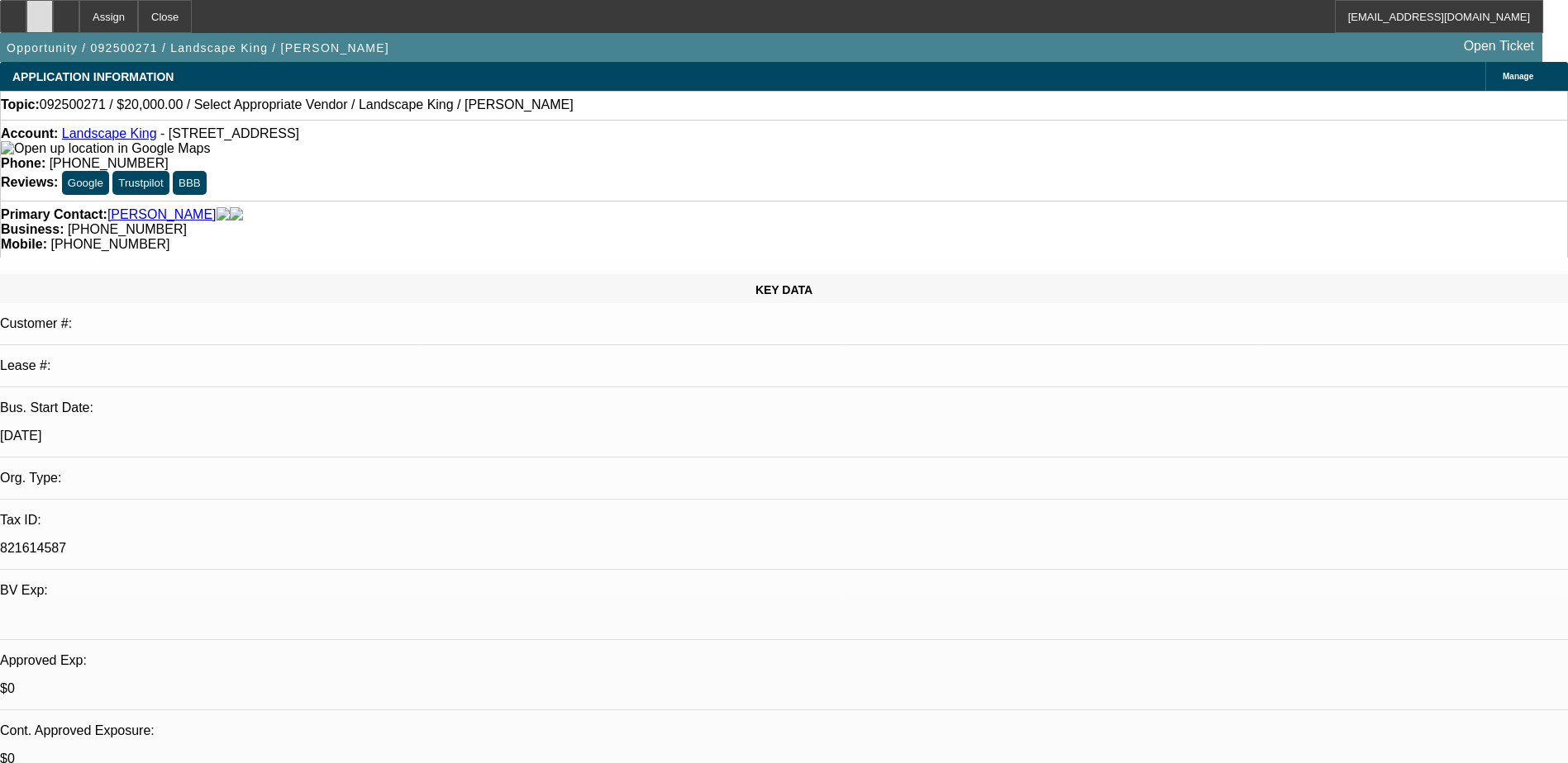
click at [53, 18] on div at bounding box center [40, 17] width 27 height 33
drag, startPoint x: 1229, startPoint y: 588, endPoint x: 1215, endPoint y: 569, distance: 23.6
click at [79, 20] on div at bounding box center [67, 17] width 27 height 33
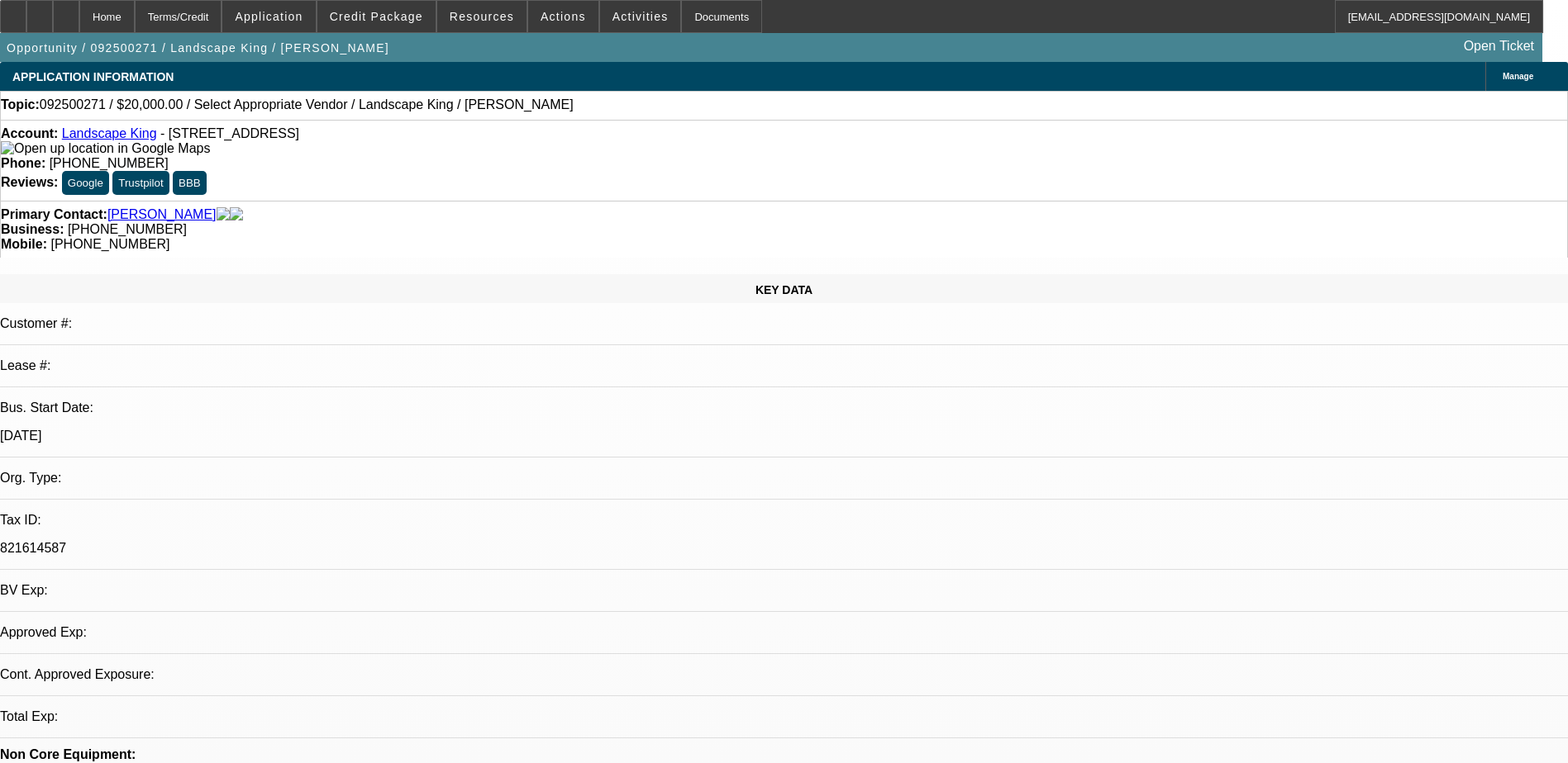
select select "0"
select select "2"
select select "0.1"
select select "1"
select select "2"
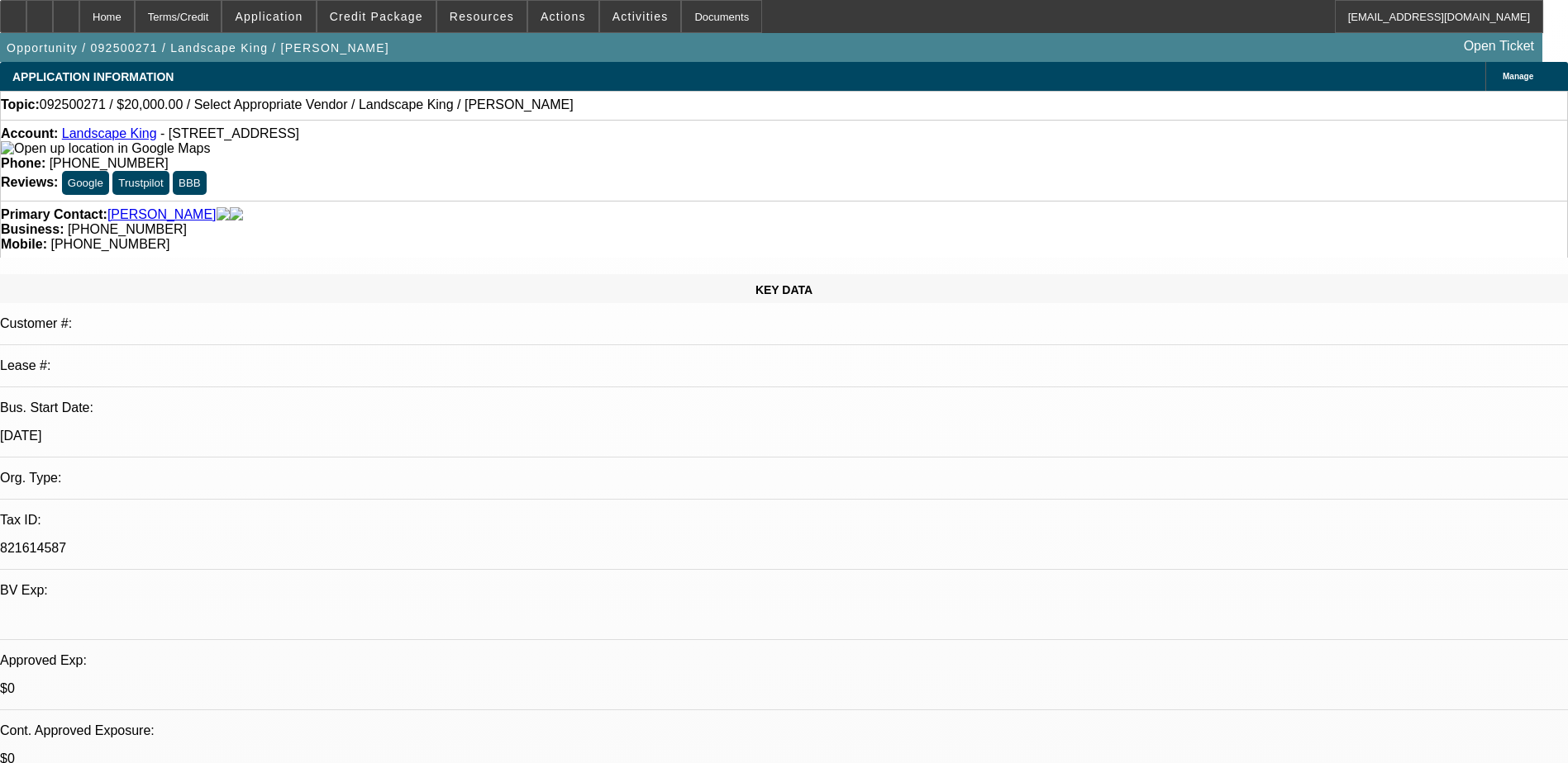
select select "4"
click at [382, 23] on span at bounding box center [377, 17] width 118 height 40
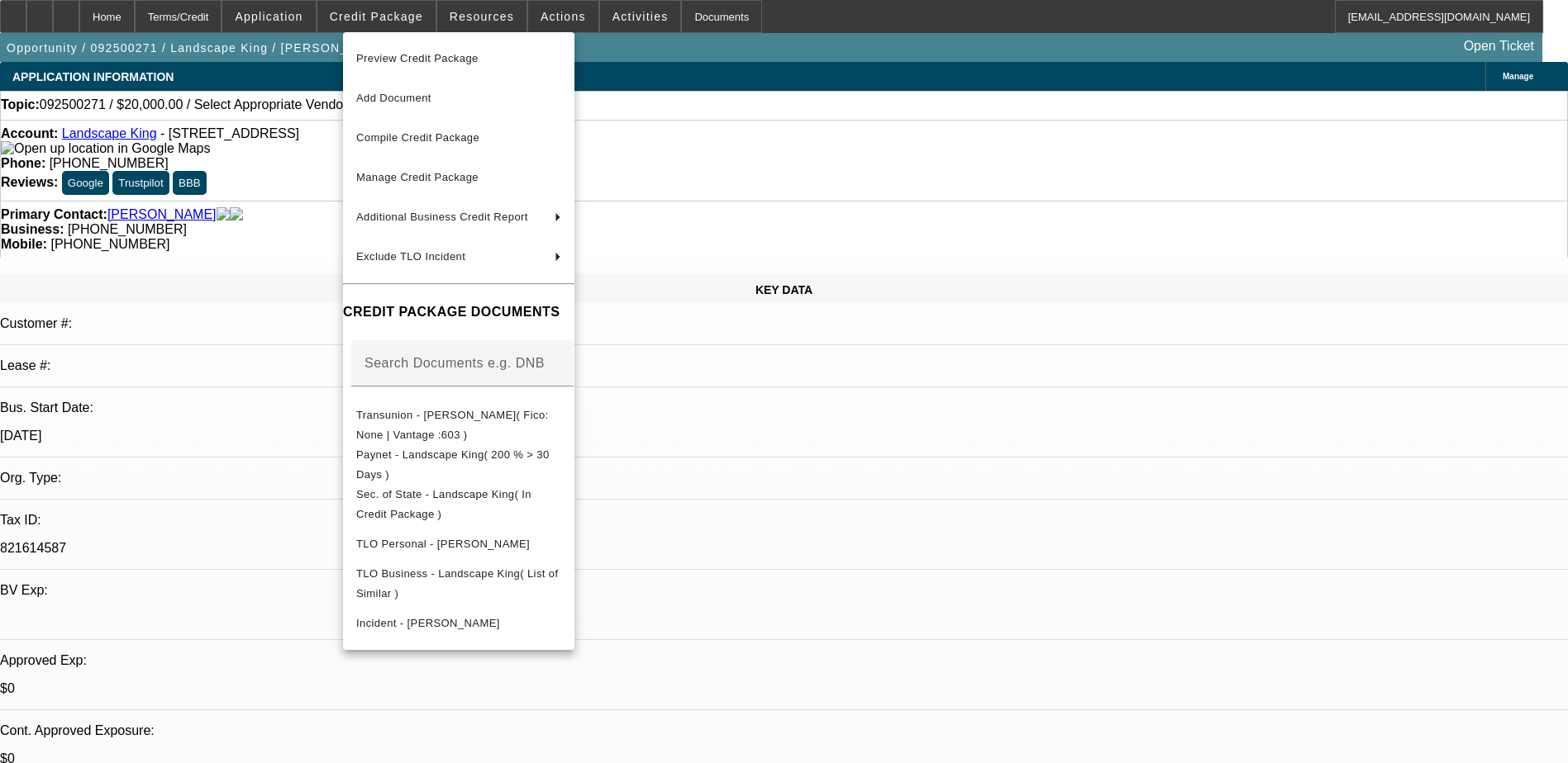
click at [1260, 647] on div at bounding box center [784, 382] width 1568 height 763
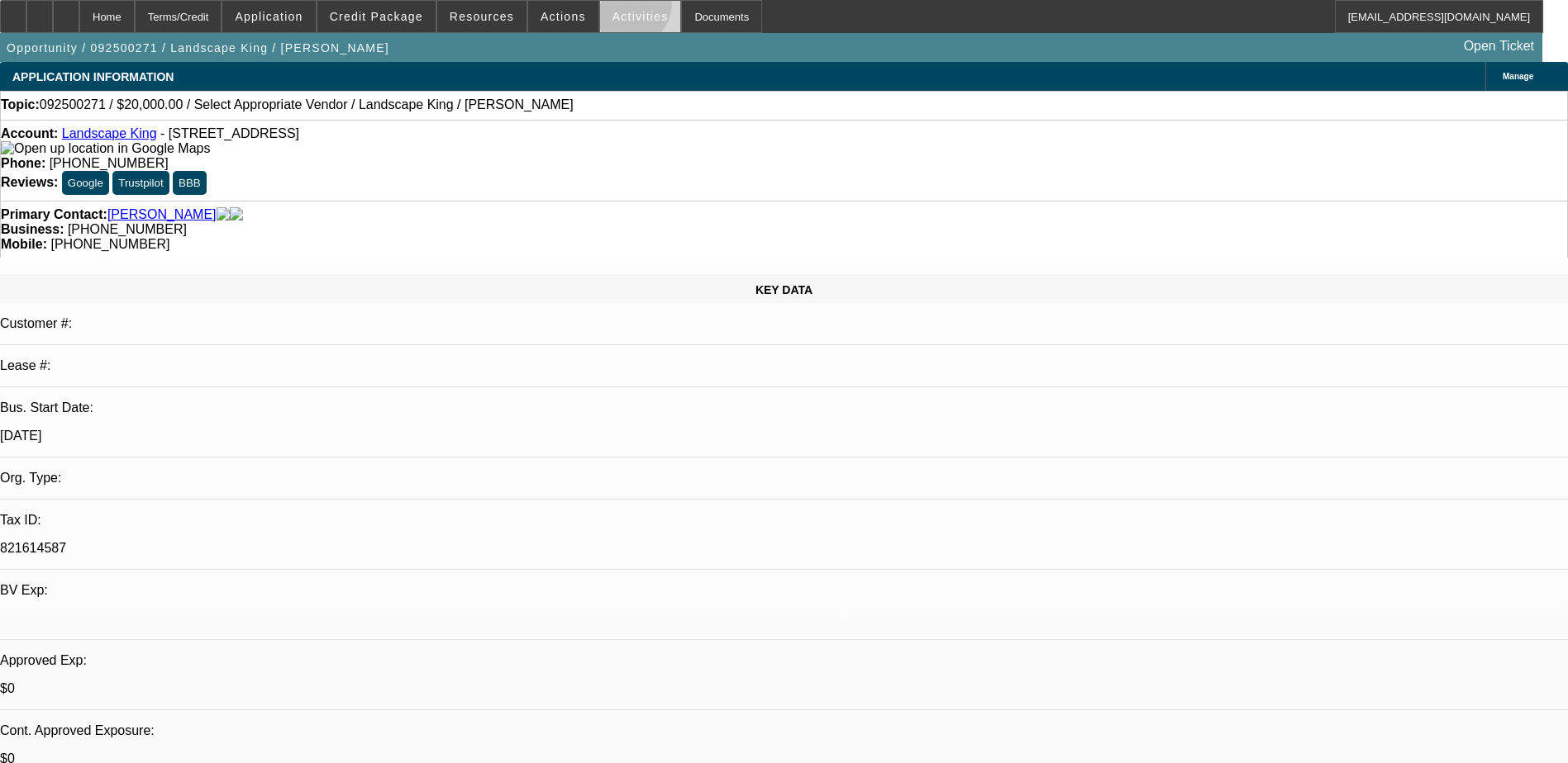
click at [608, 7] on span at bounding box center [640, 17] width 81 height 40
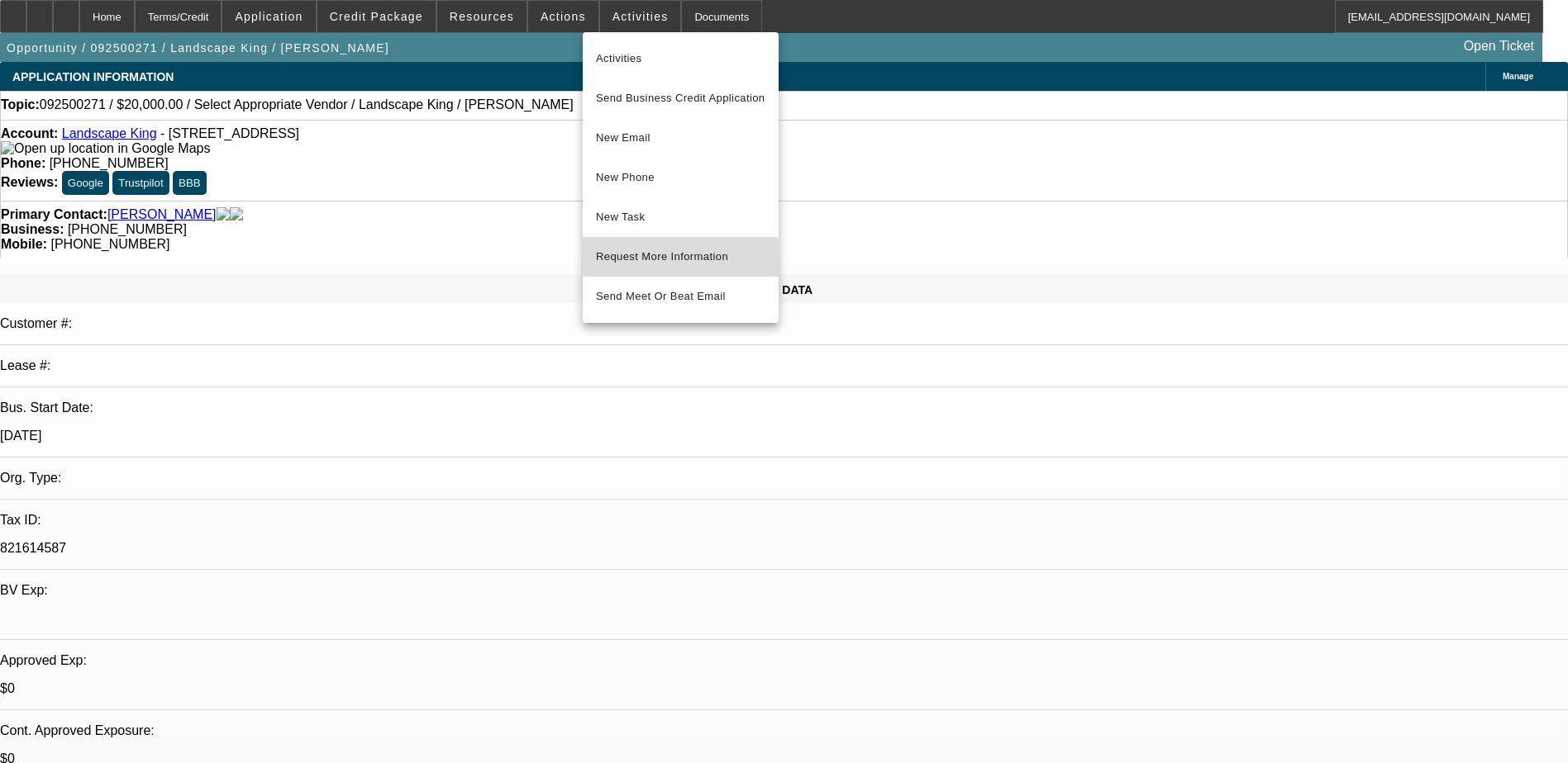
click at [678, 268] on button "Request More Information" at bounding box center [681, 257] width 196 height 40
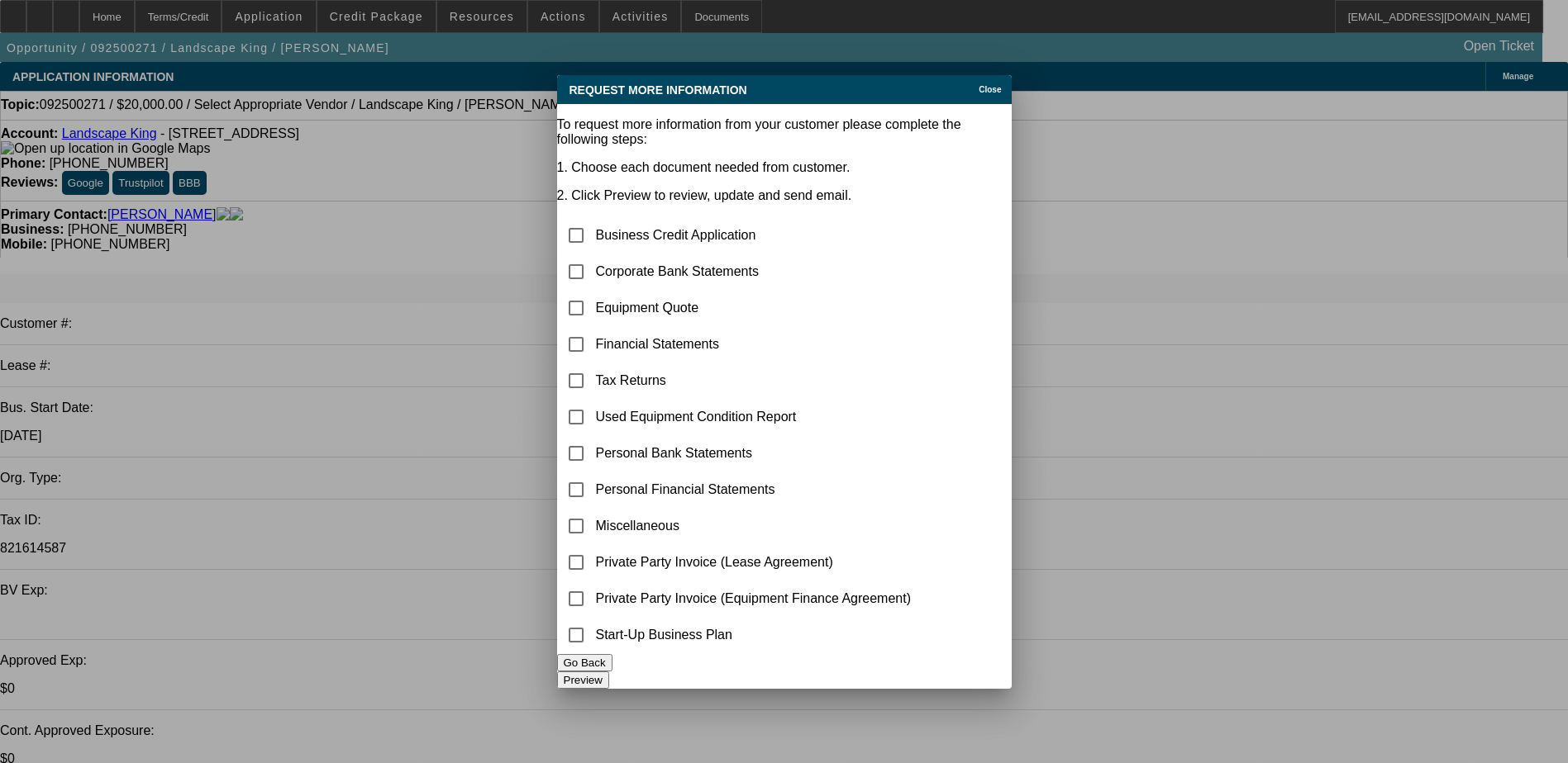
click at [613, 672] on button "Go Back" at bounding box center [584, 662] width 56 height 17
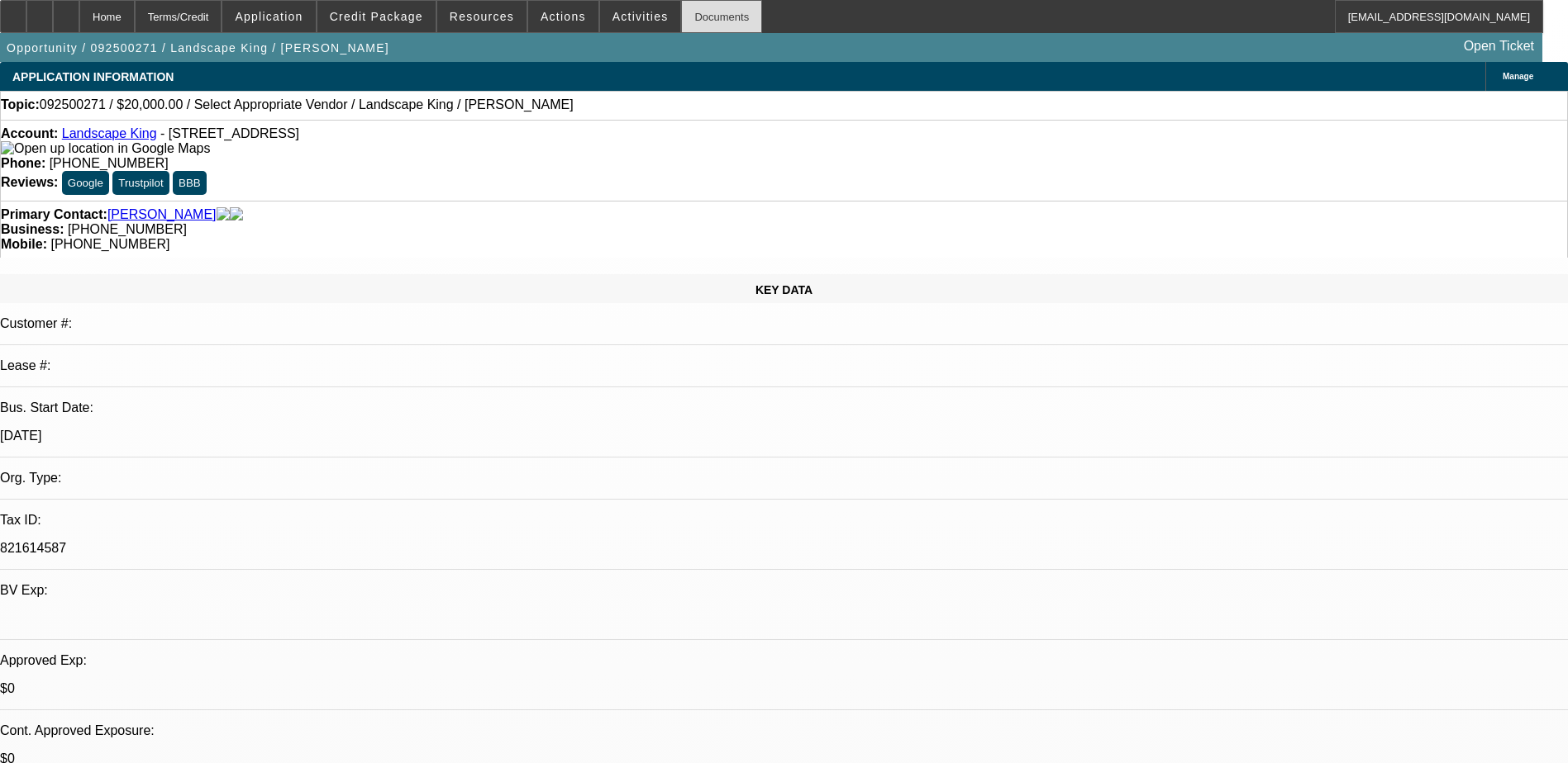
click at [681, 12] on div "Documents" at bounding box center [721, 17] width 81 height 33
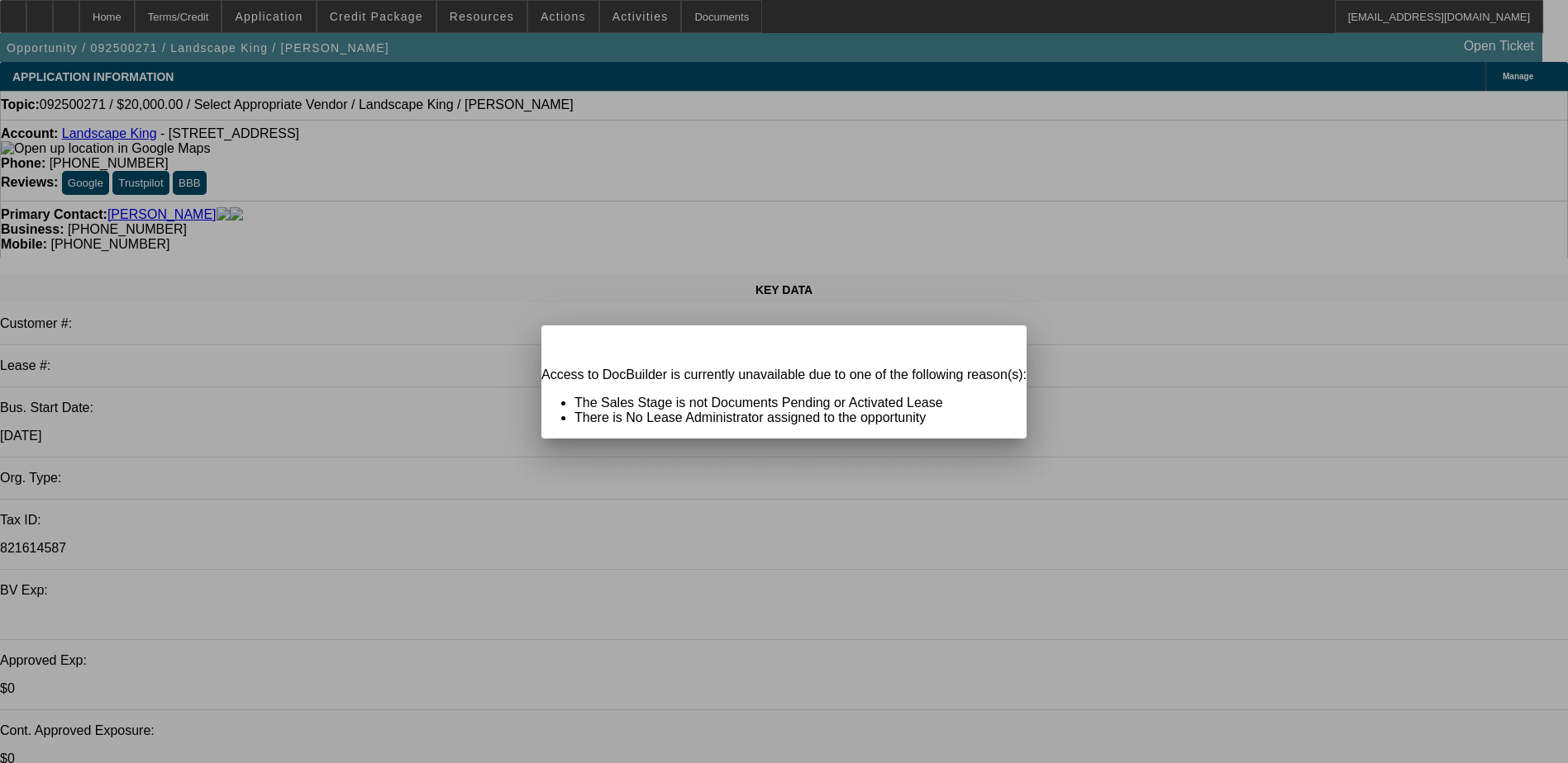
click at [629, 12] on div at bounding box center [784, 382] width 1568 height 763
click at [954, 354] on div "Warning Close" at bounding box center [783, 340] width 485 height 29
click at [990, 344] on div "Close" at bounding box center [1008, 335] width 37 height 19
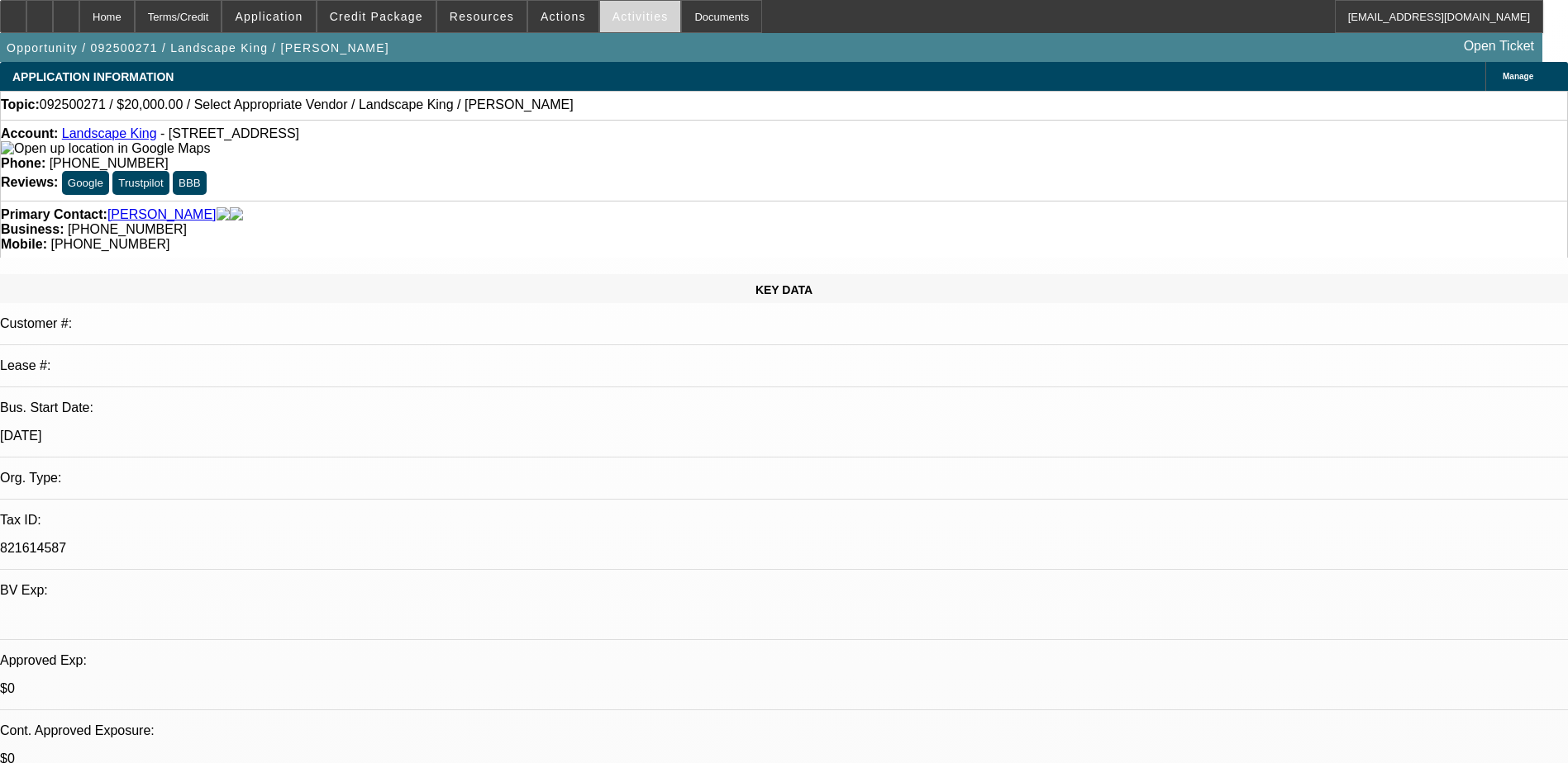
click at [629, 17] on span "Activities" at bounding box center [641, 17] width 57 height 13
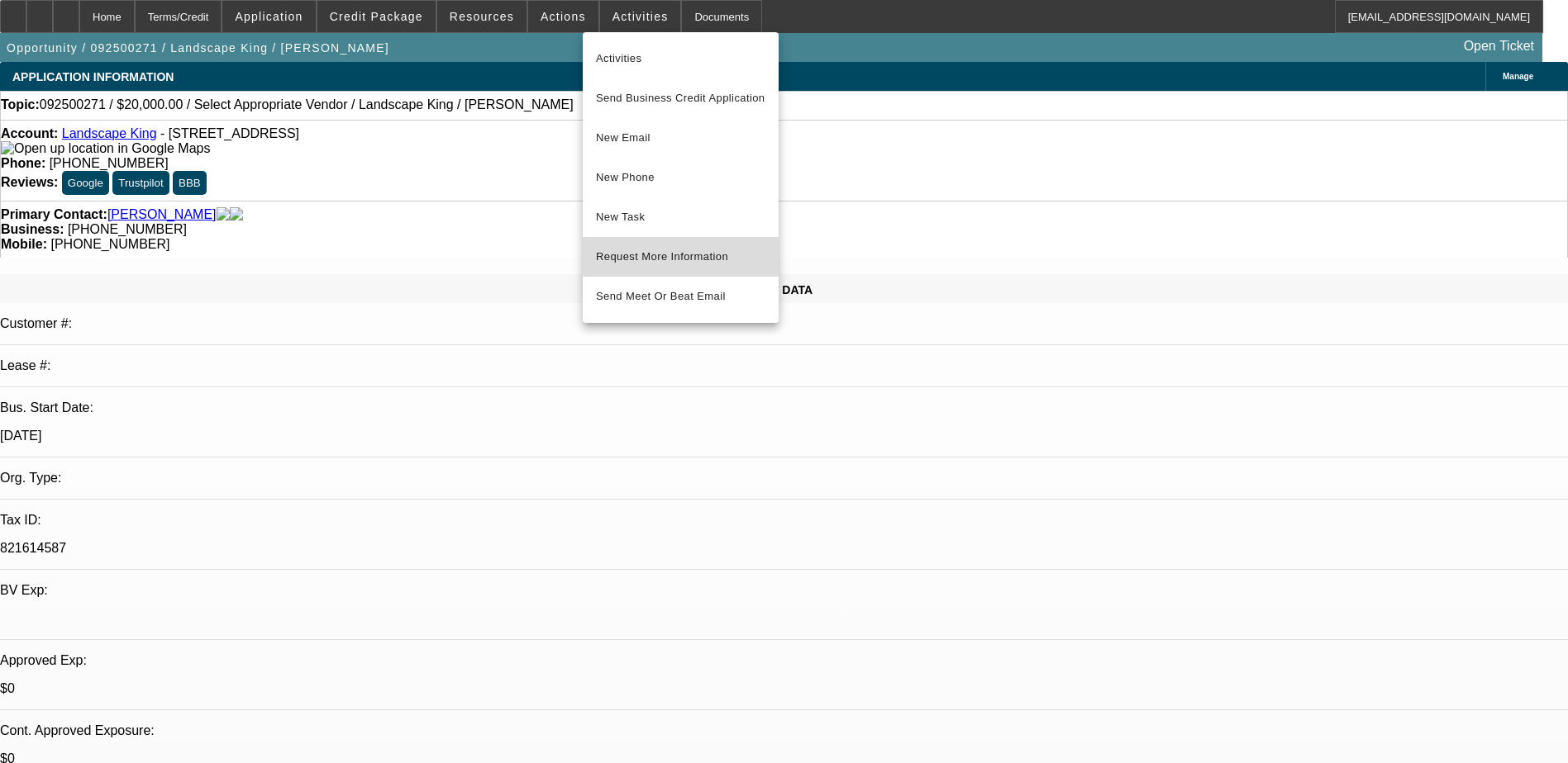
click at [690, 262] on span "Request More Information" at bounding box center [681, 257] width 170 height 20
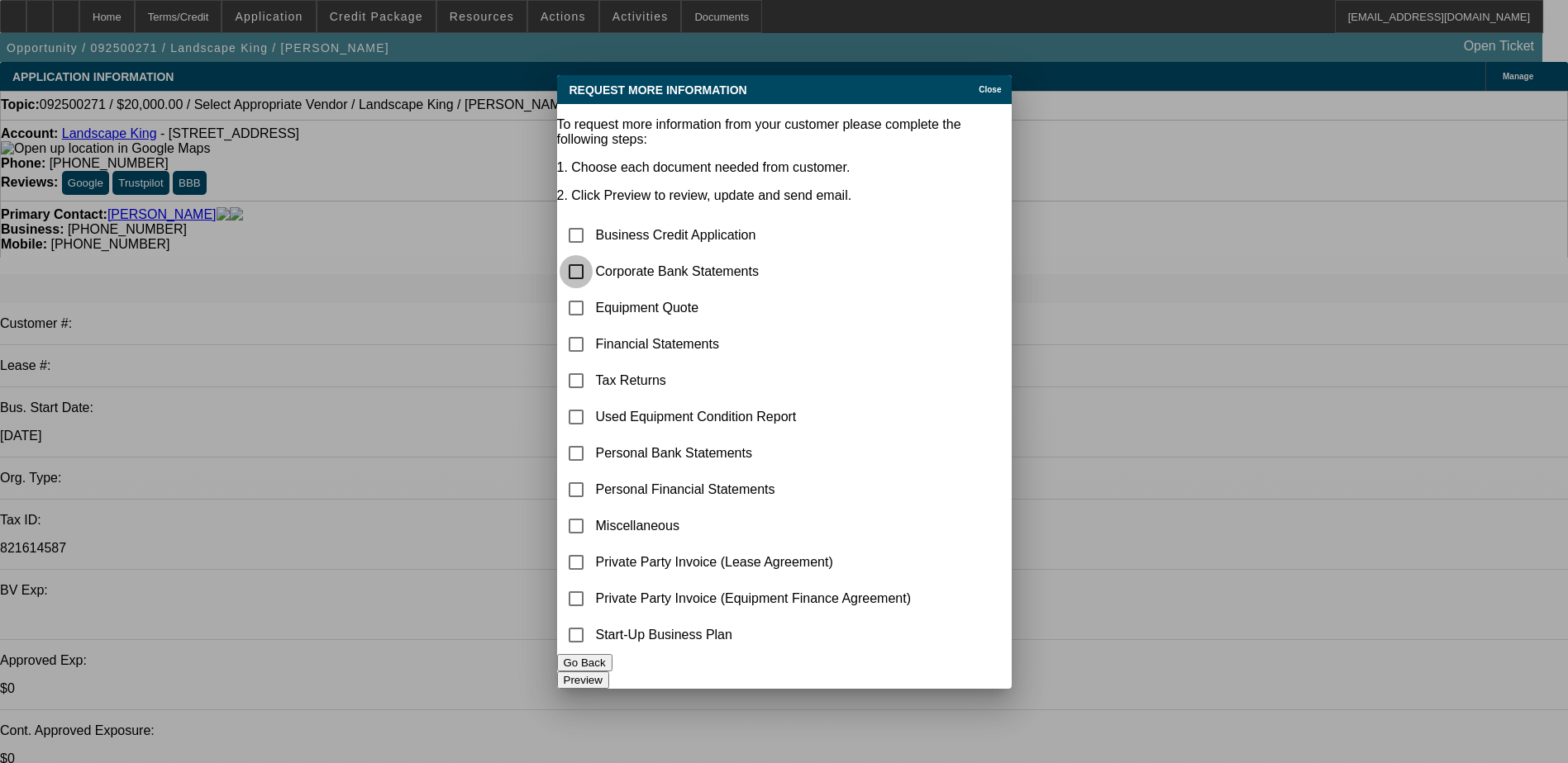
click at [592, 255] on input "checkbox" at bounding box center [576, 272] width 33 height 33
checkbox input "true"
click at [609, 672] on button "Preview" at bounding box center [583, 680] width 52 height 17
